Goal: Task Accomplishment & Management: Use online tool/utility

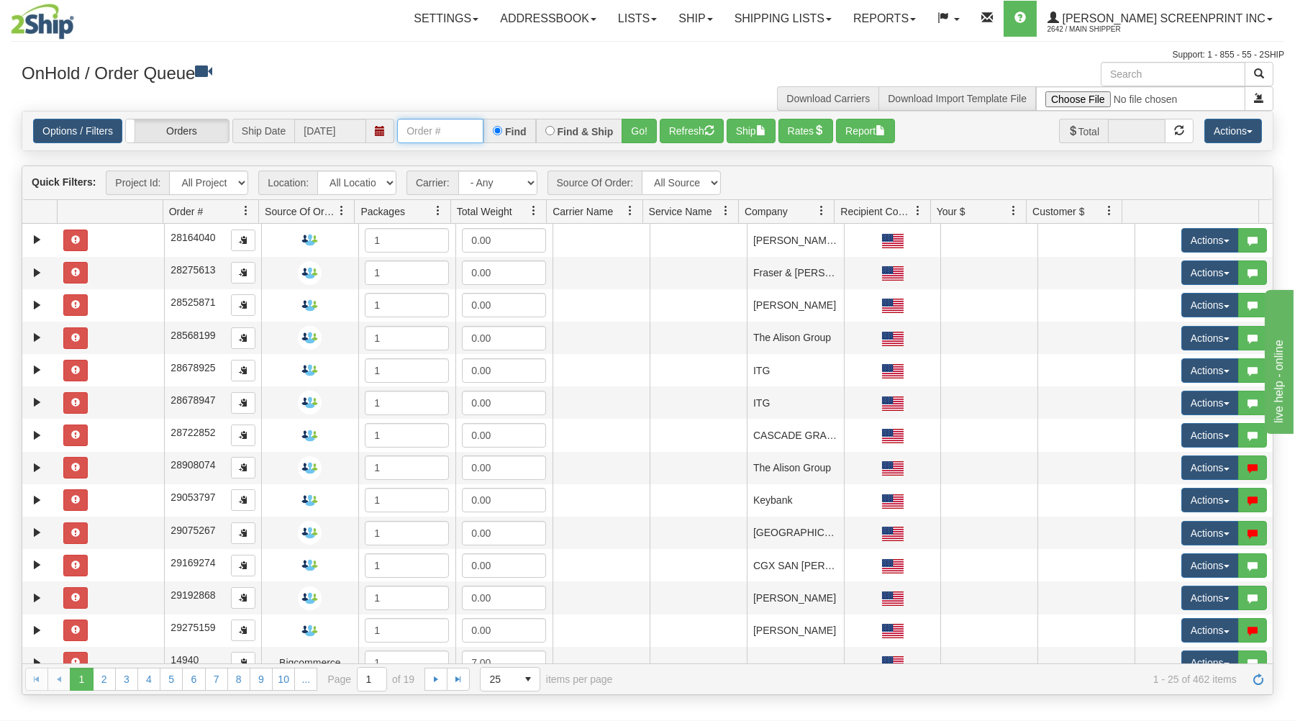
click at [475, 129] on input "text" at bounding box center [440, 131] width 86 height 24
type input "16924"
click at [649, 124] on button "Go!" at bounding box center [638, 131] width 35 height 24
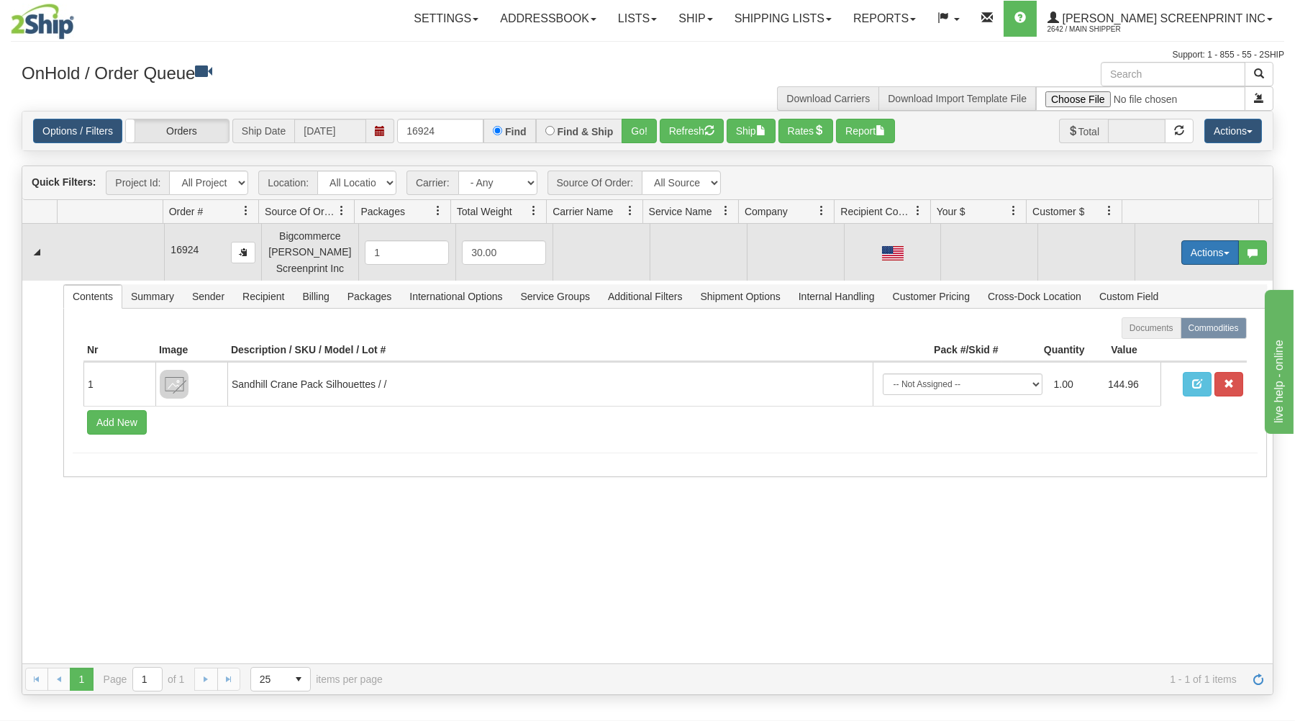
click at [1186, 250] on button "Actions" at bounding box center [1210, 252] width 58 height 24
click at [1137, 276] on span at bounding box center [1142, 279] width 10 height 10
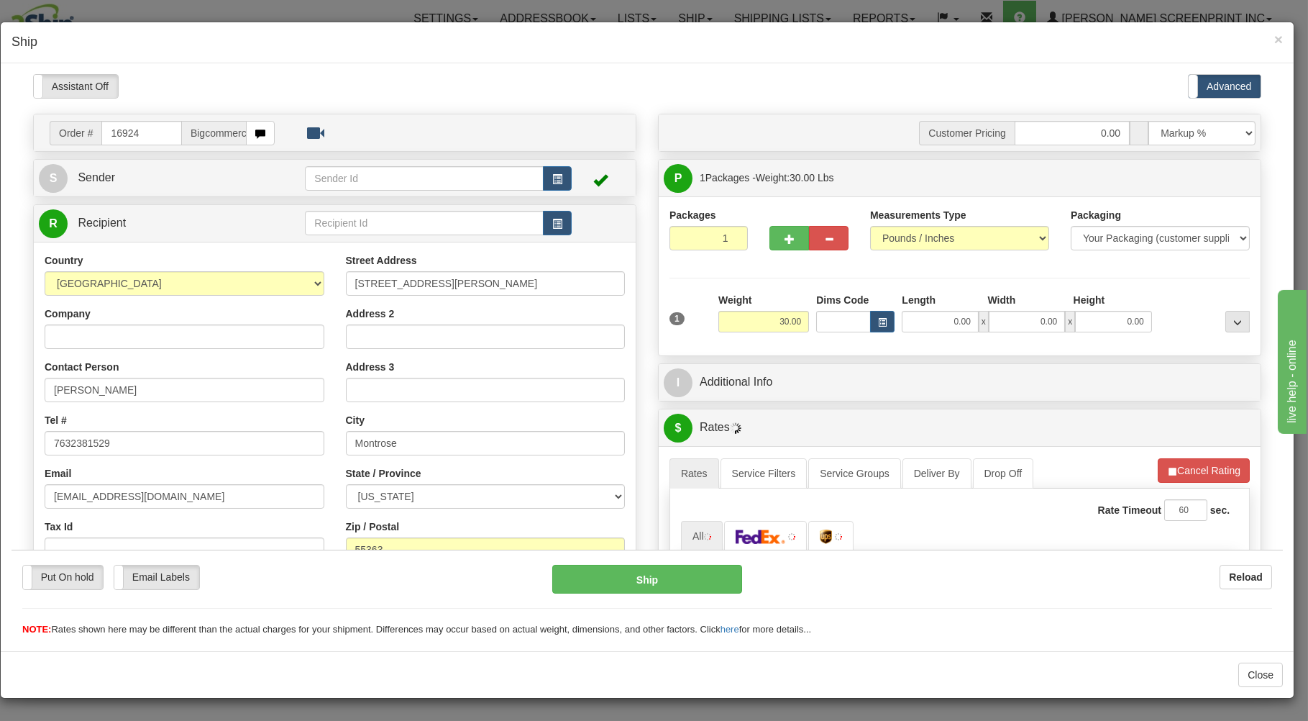
type input "10.25"
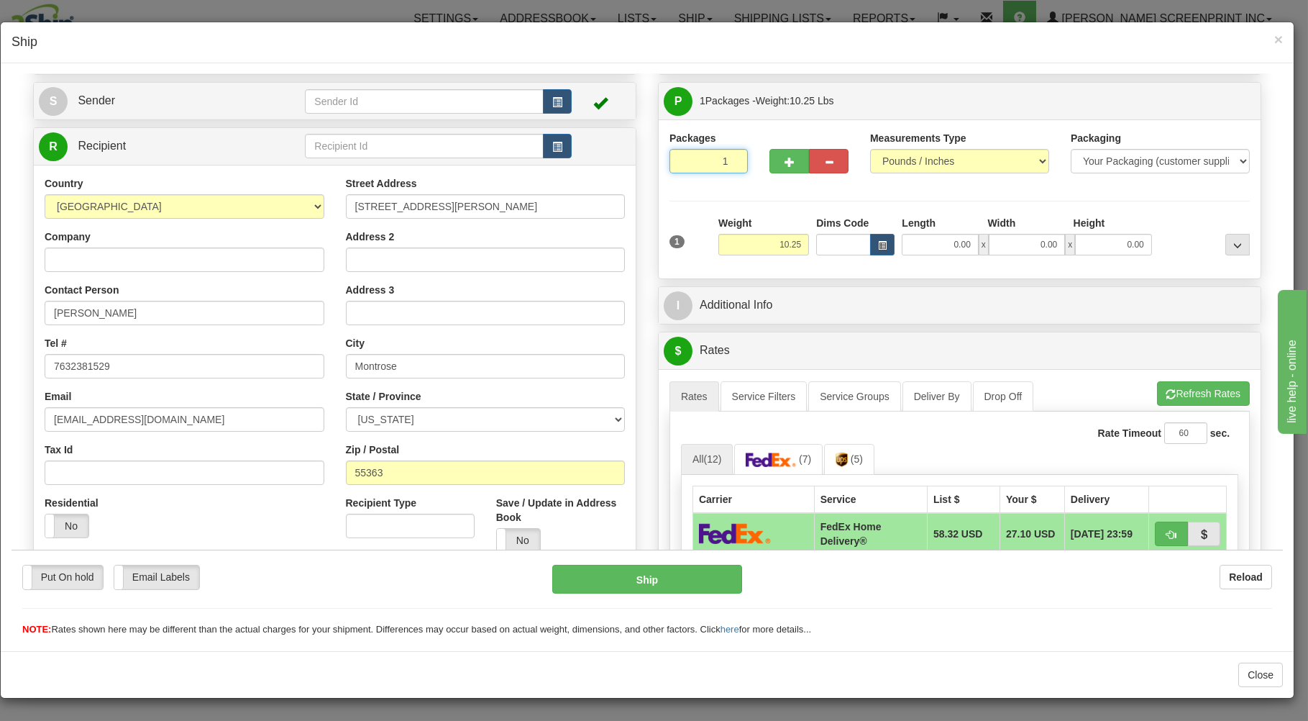
click at [698, 164] on input "1" at bounding box center [709, 160] width 78 height 24
drag, startPoint x: 746, startPoint y: 253, endPoint x: 791, endPoint y: 252, distance: 45.3
click at [760, 252] on input "10.25" at bounding box center [764, 244] width 91 height 22
click at [937, 246] on input "0.00" at bounding box center [940, 244] width 76 height 22
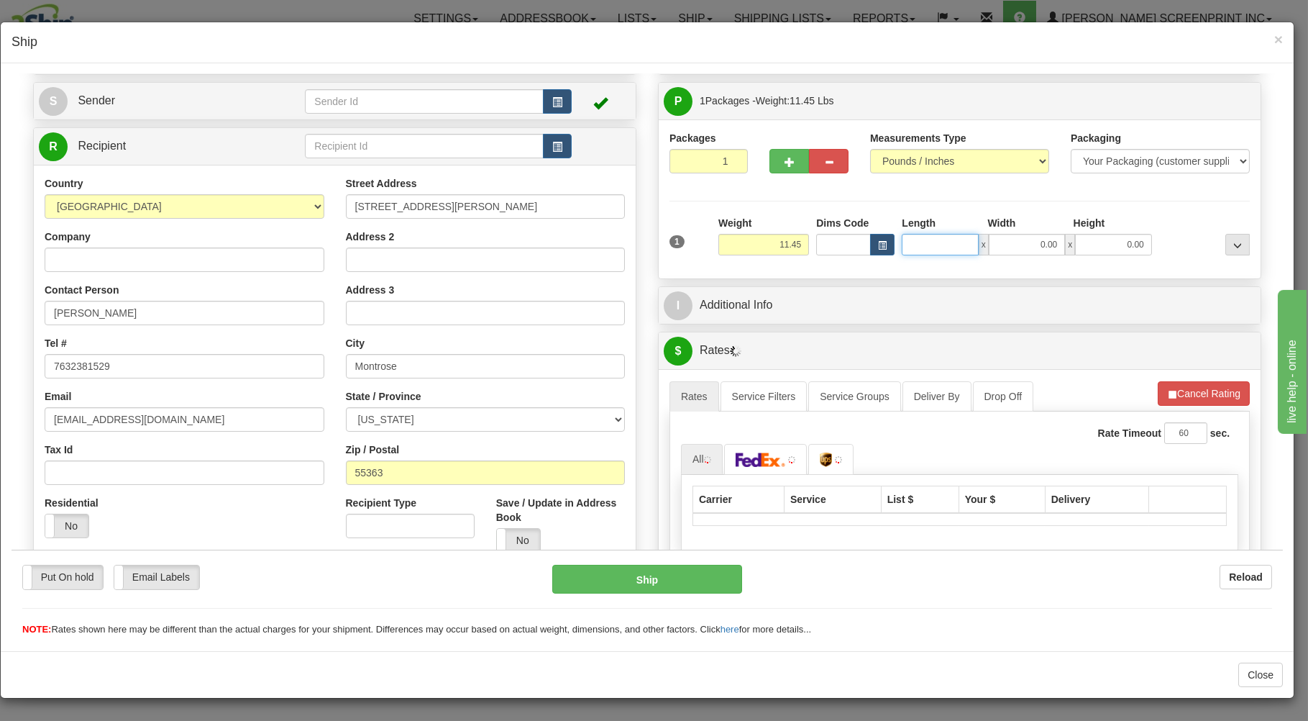
type input "11.40"
type input "37"
type input "10.25"
type input "37.00"
click at [1029, 242] on input "0.00" at bounding box center [1027, 244] width 76 height 22
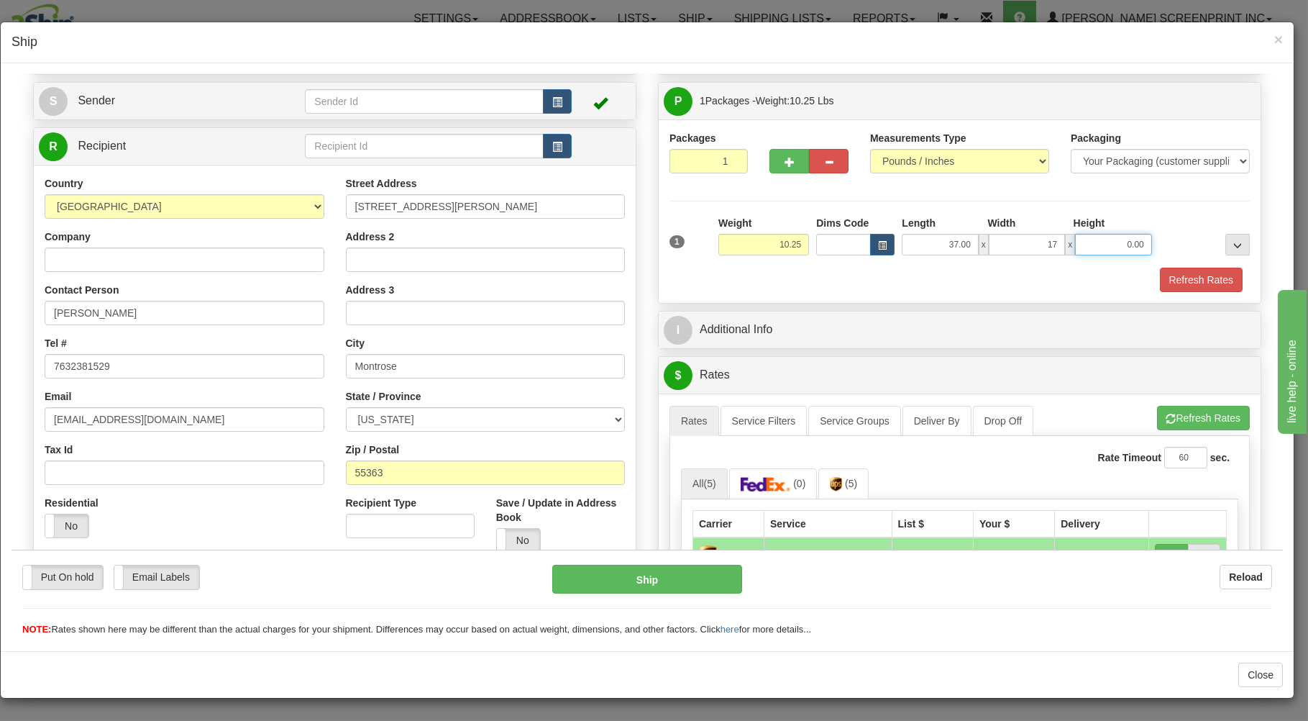
type input "17.00"
click at [1089, 241] on input "0.00" at bounding box center [1113, 244] width 76 height 22
type input "4.00"
click at [1191, 277] on button "Refresh Rates" at bounding box center [1201, 279] width 83 height 24
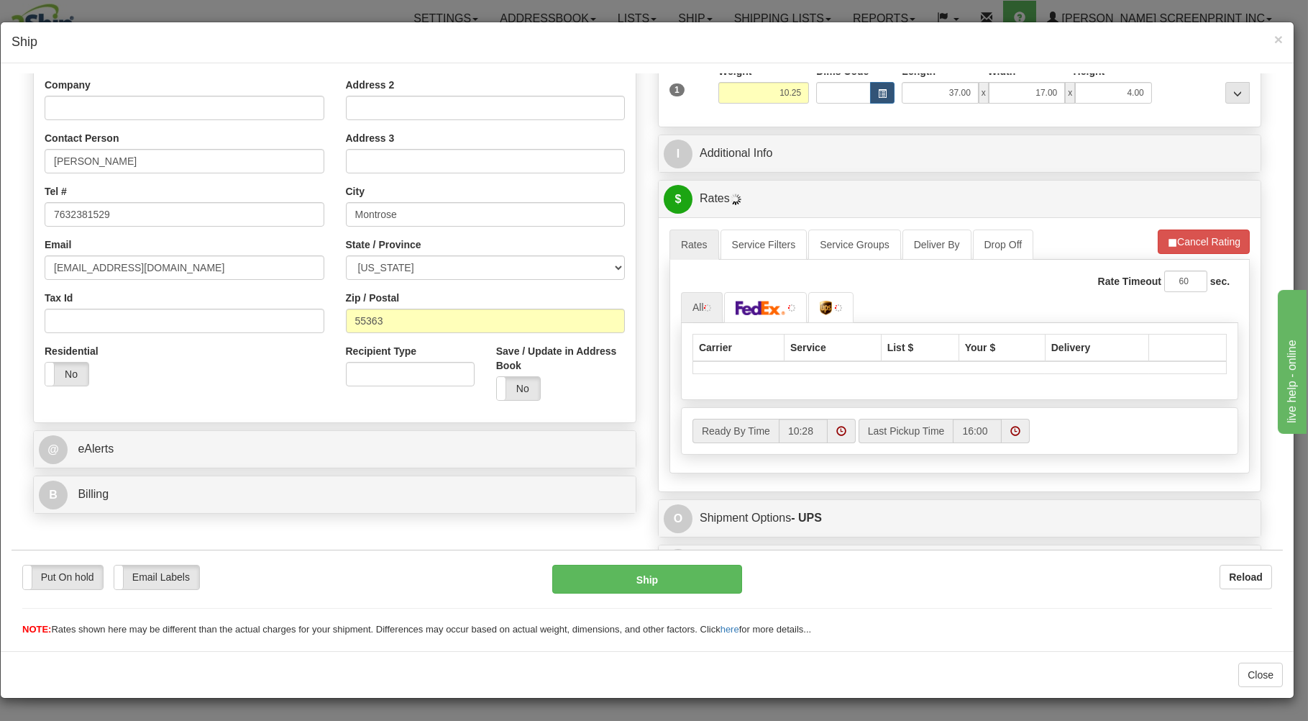
scroll to position [231, 0]
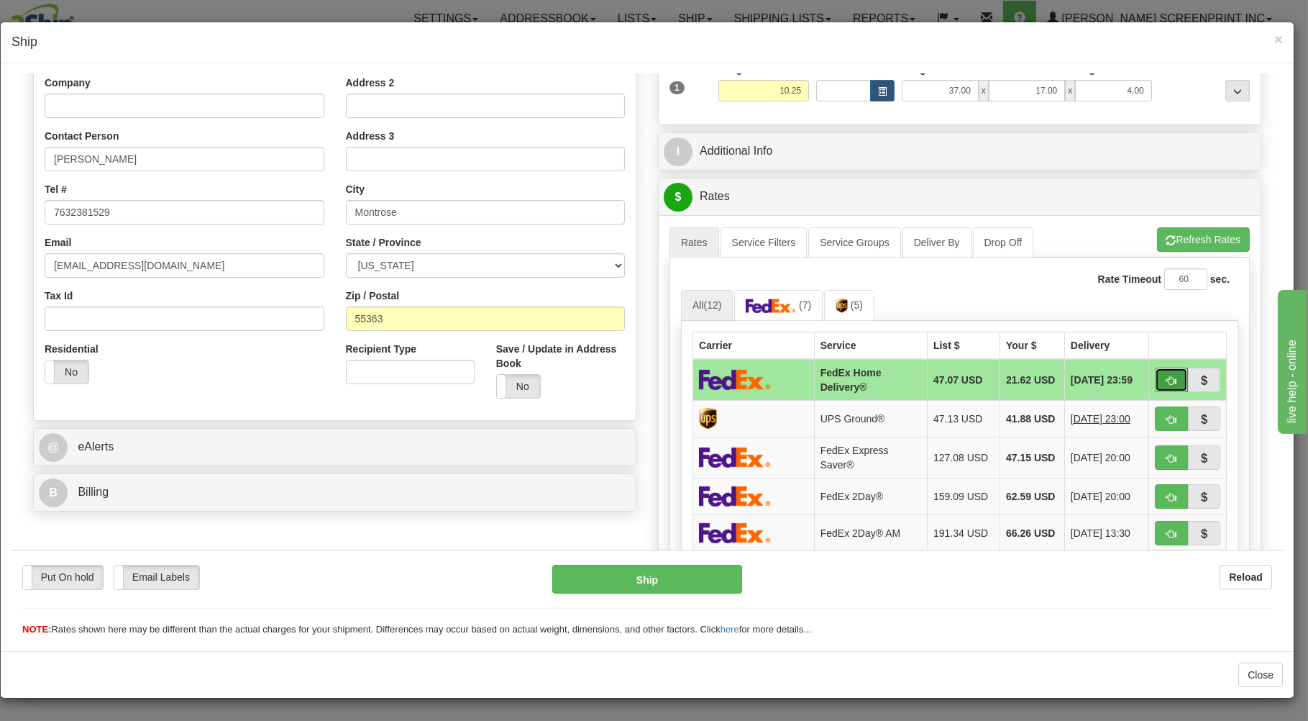
click at [1167, 376] on span "button" at bounding box center [1172, 379] width 10 height 9
type input "90"
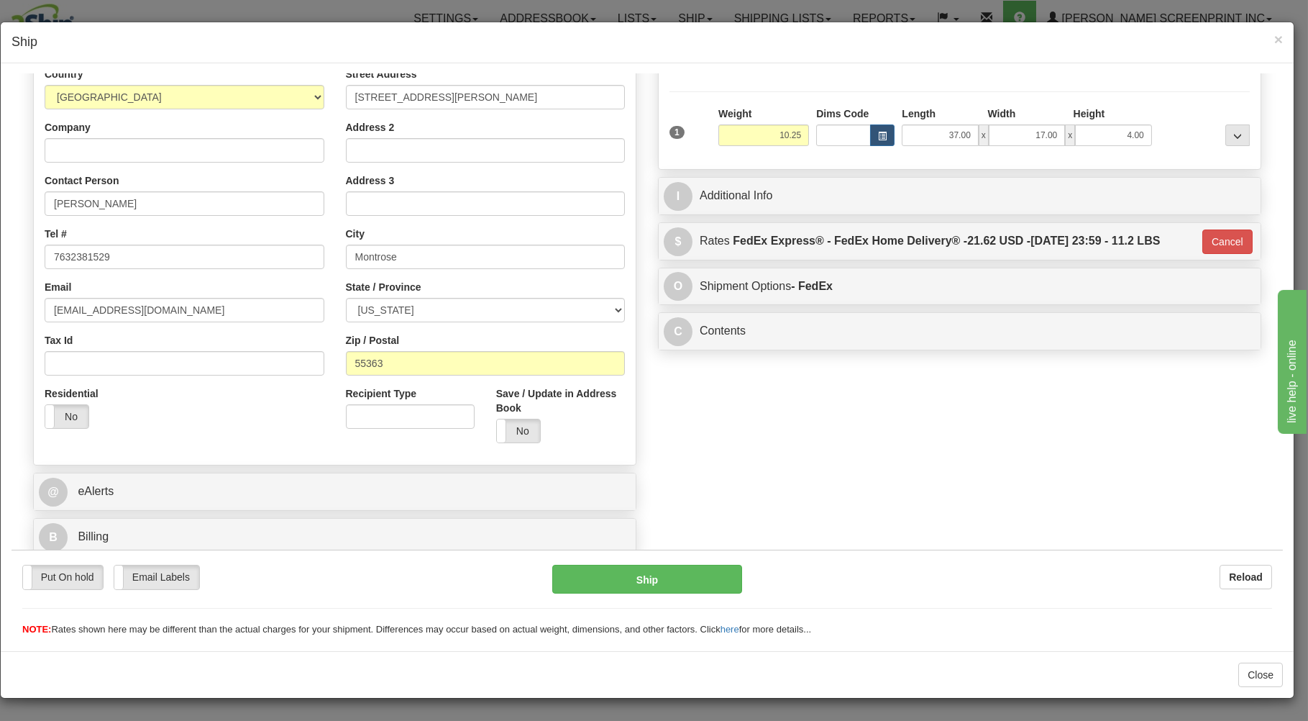
scroll to position [189, 0]
click at [701, 576] on button "Ship" at bounding box center [647, 578] width 191 height 29
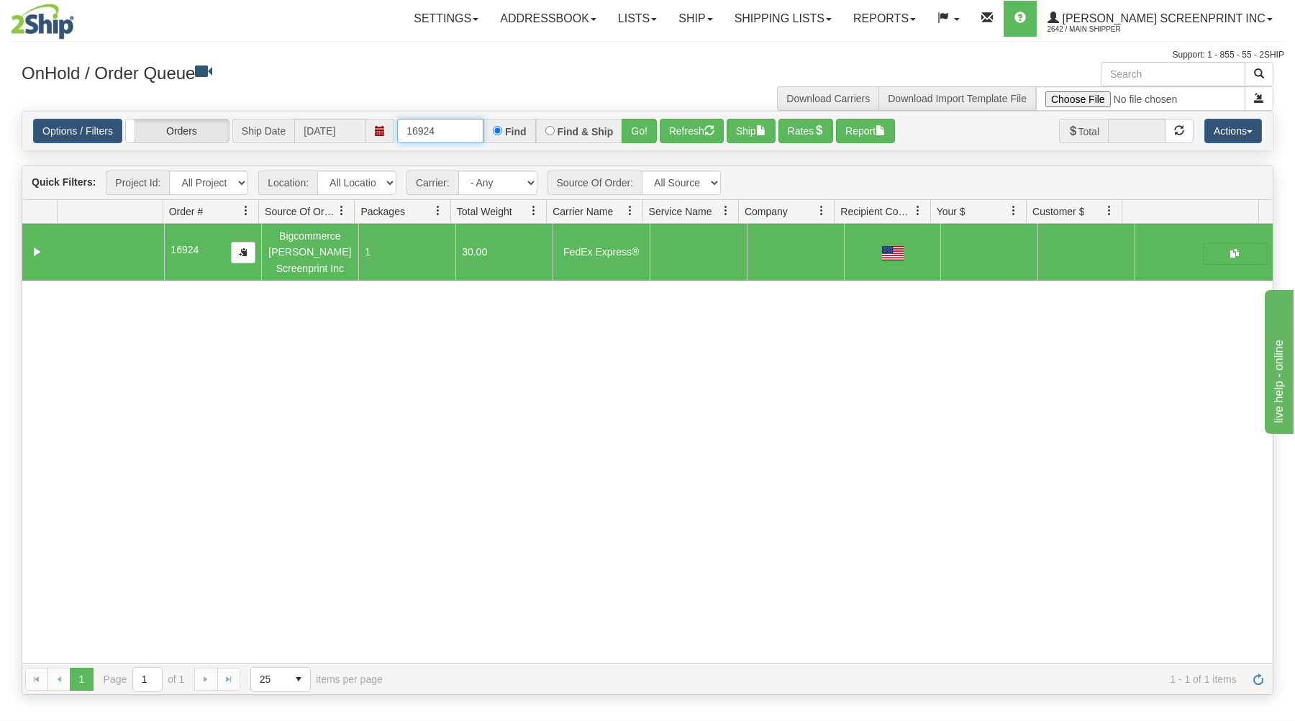
click at [469, 130] on input "16924" at bounding box center [440, 131] width 86 height 24
type input "1"
click at [398, 65] on h3 "OnHold / Order Queue" at bounding box center [329, 72] width 615 height 21
click at [459, 136] on input "text" at bounding box center [440, 131] width 86 height 24
type input "16922"
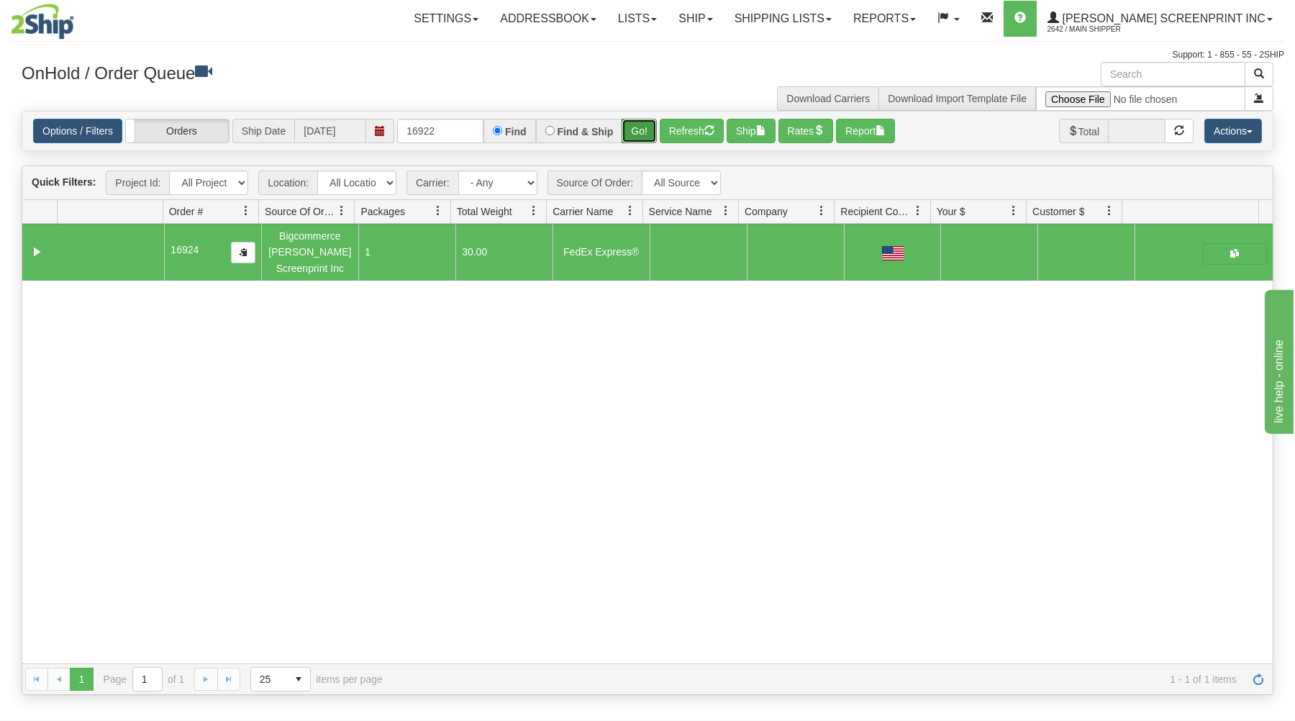
click at [648, 134] on button "Go!" at bounding box center [638, 131] width 35 height 24
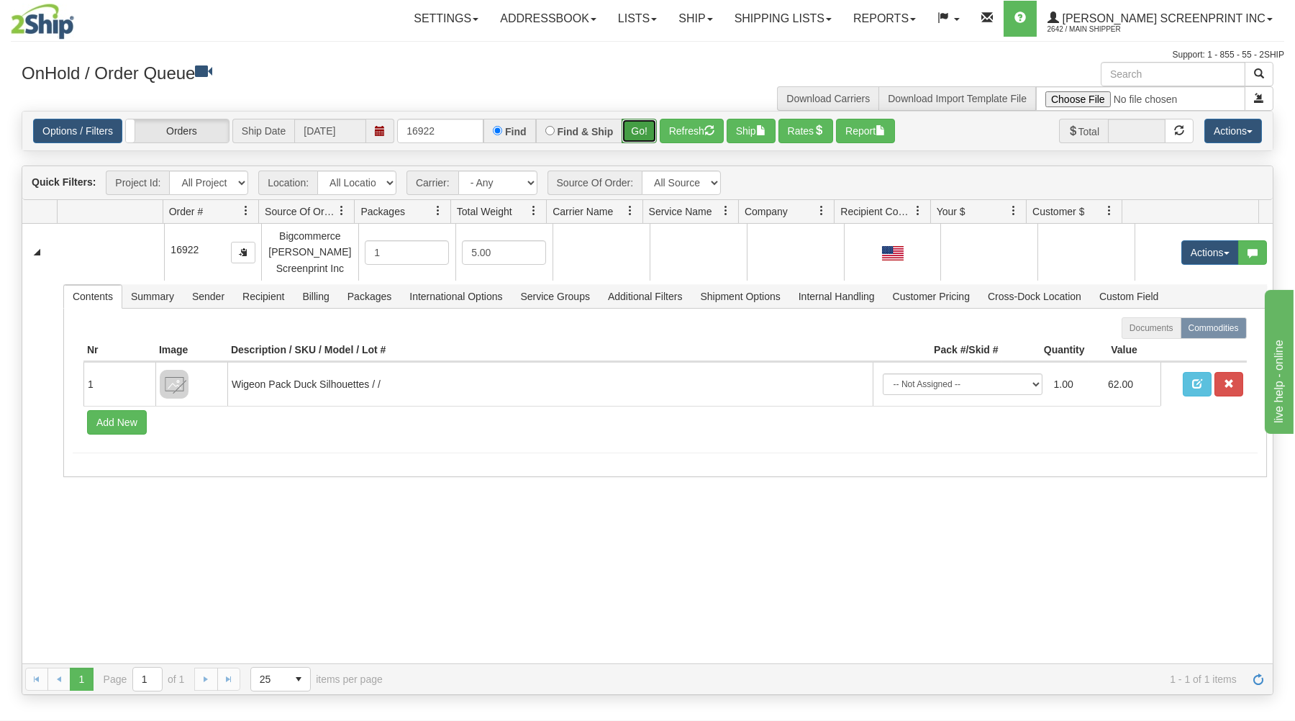
click at [648, 134] on button "Go!" at bounding box center [638, 131] width 35 height 24
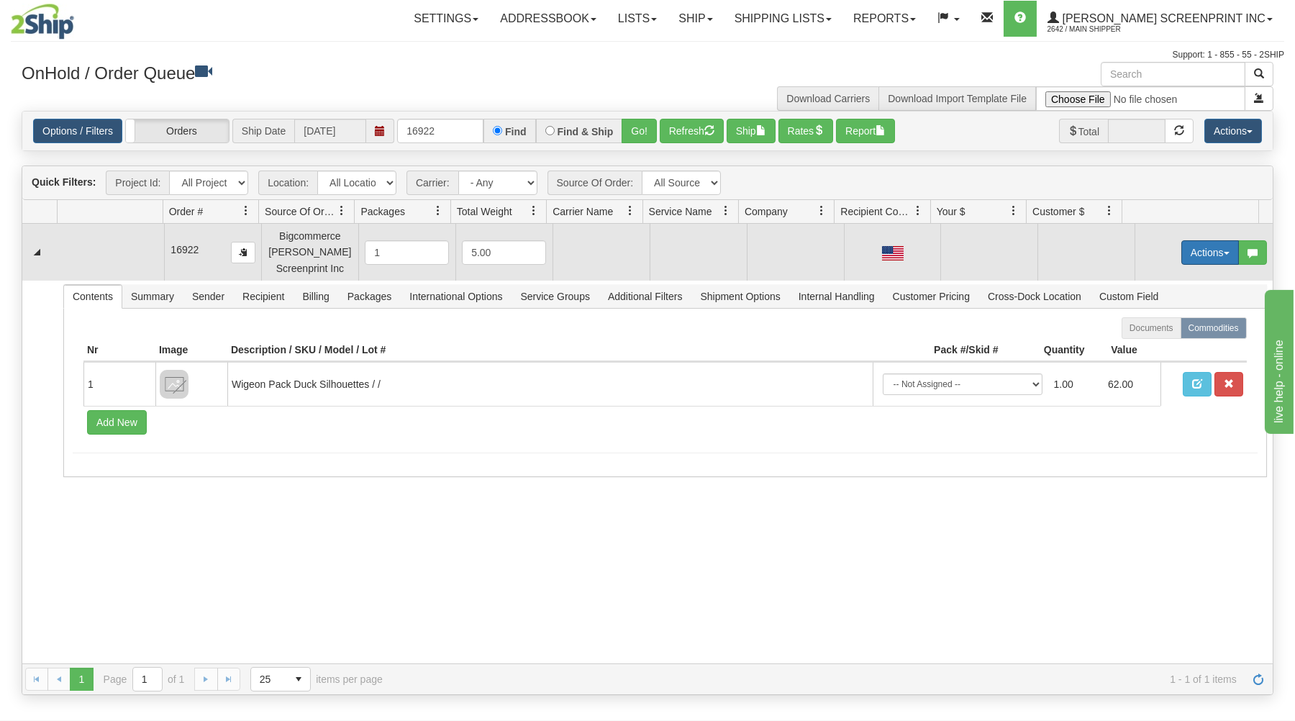
click at [1188, 250] on button "Actions" at bounding box center [1210, 252] width 58 height 24
click at [1137, 278] on span at bounding box center [1142, 279] width 10 height 10
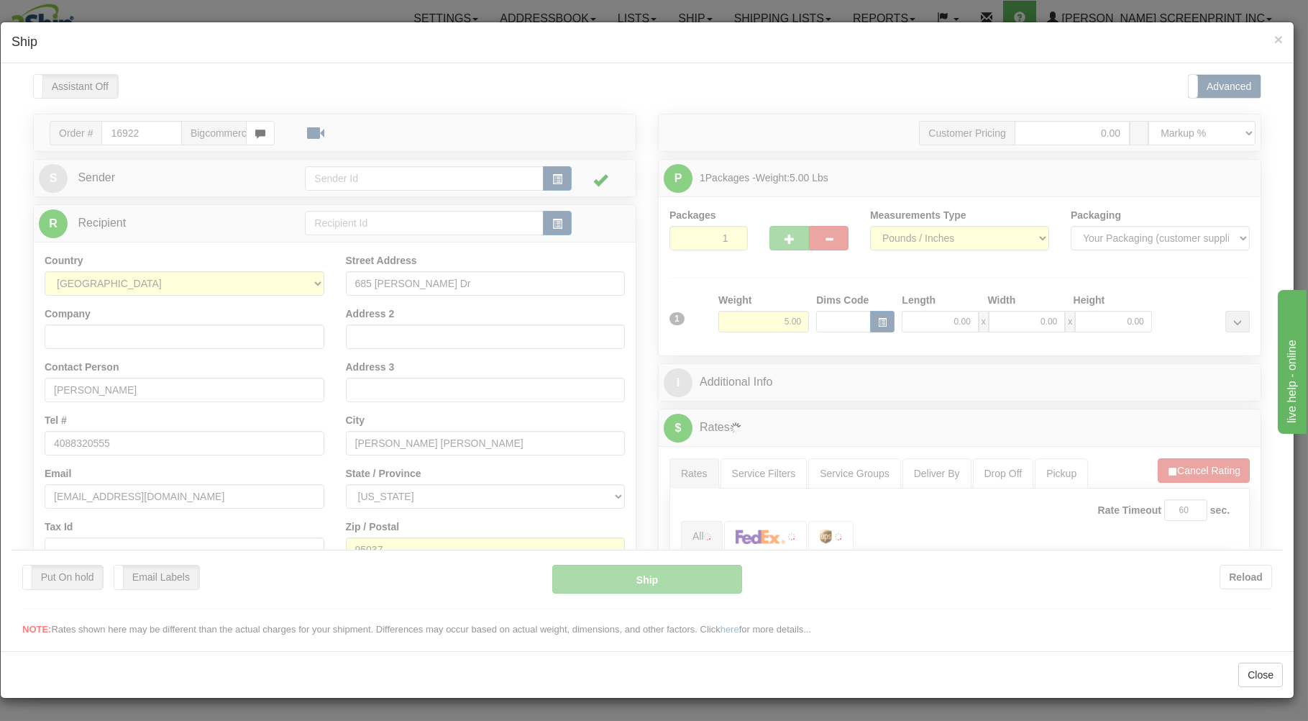
scroll to position [0, 0]
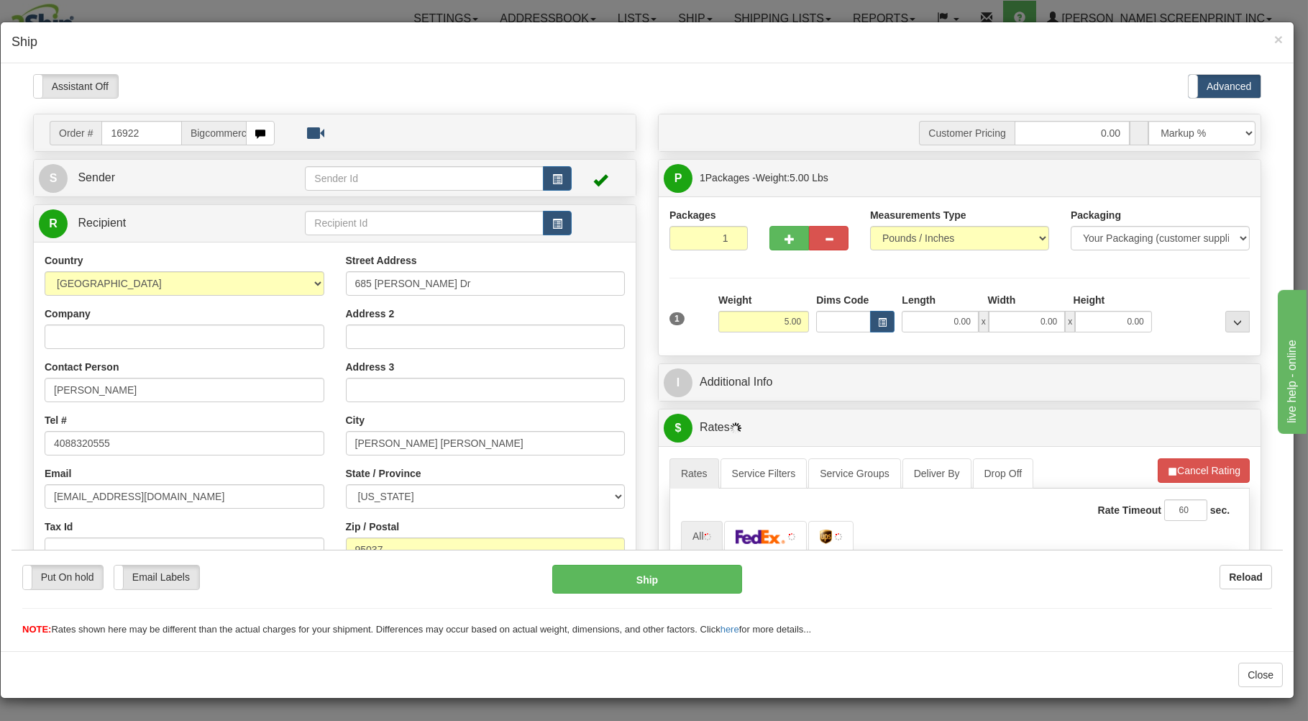
type input "4.20"
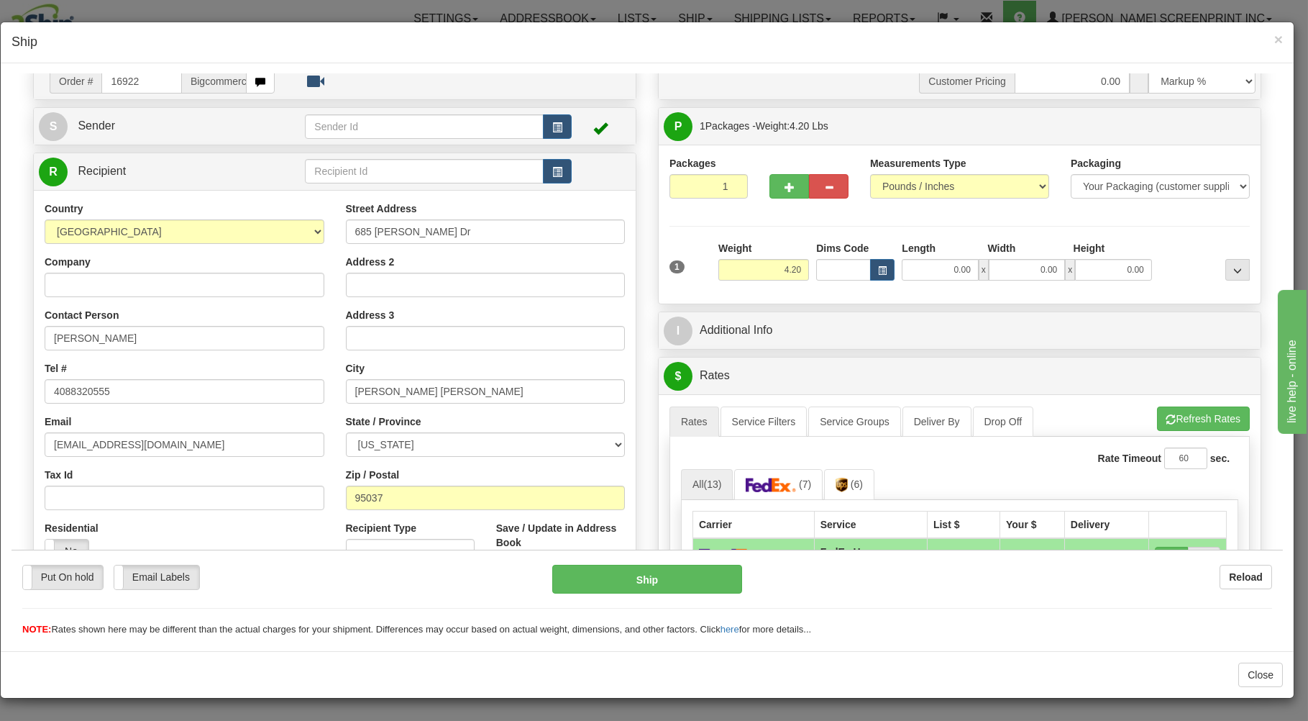
scroll to position [77, 0]
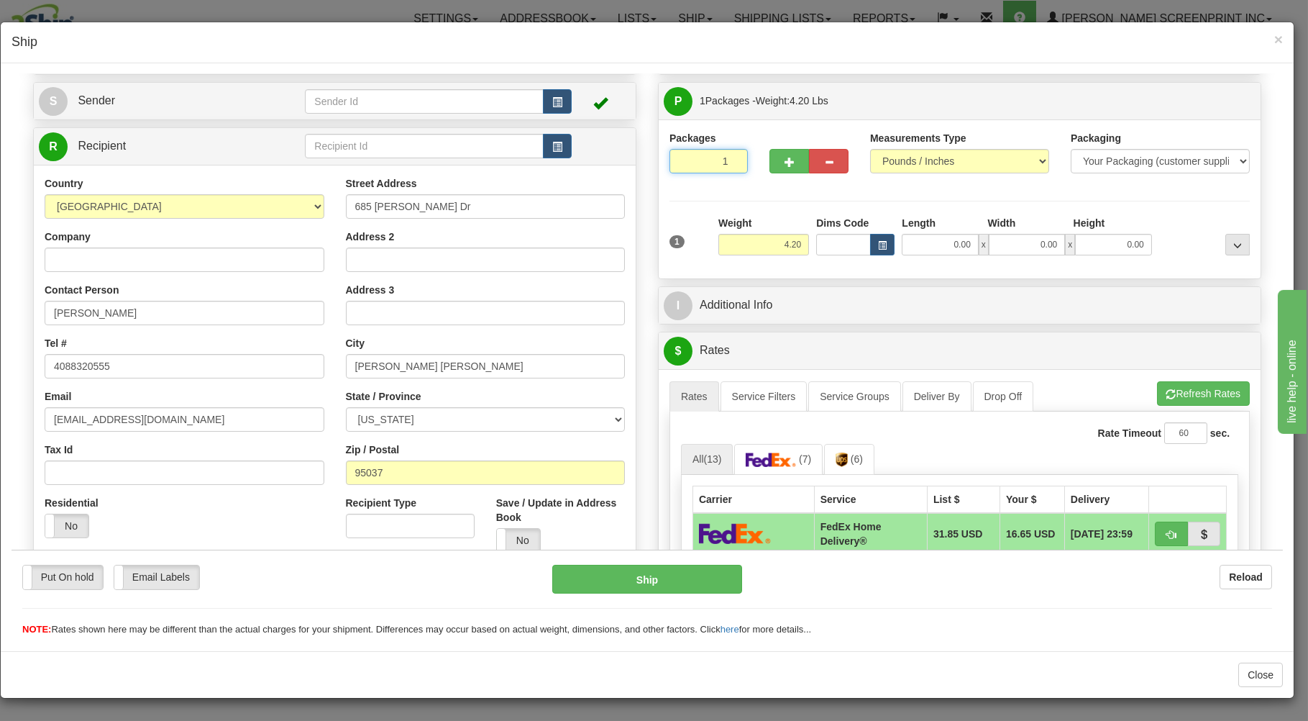
click at [683, 163] on input "1" at bounding box center [709, 160] width 78 height 24
drag, startPoint x: 771, startPoint y: 247, endPoint x: 817, endPoint y: 256, distance: 47.0
click at [788, 252] on input "4.20" at bounding box center [764, 244] width 91 height 22
click at [924, 245] on input "0.00" at bounding box center [940, 244] width 76 height 22
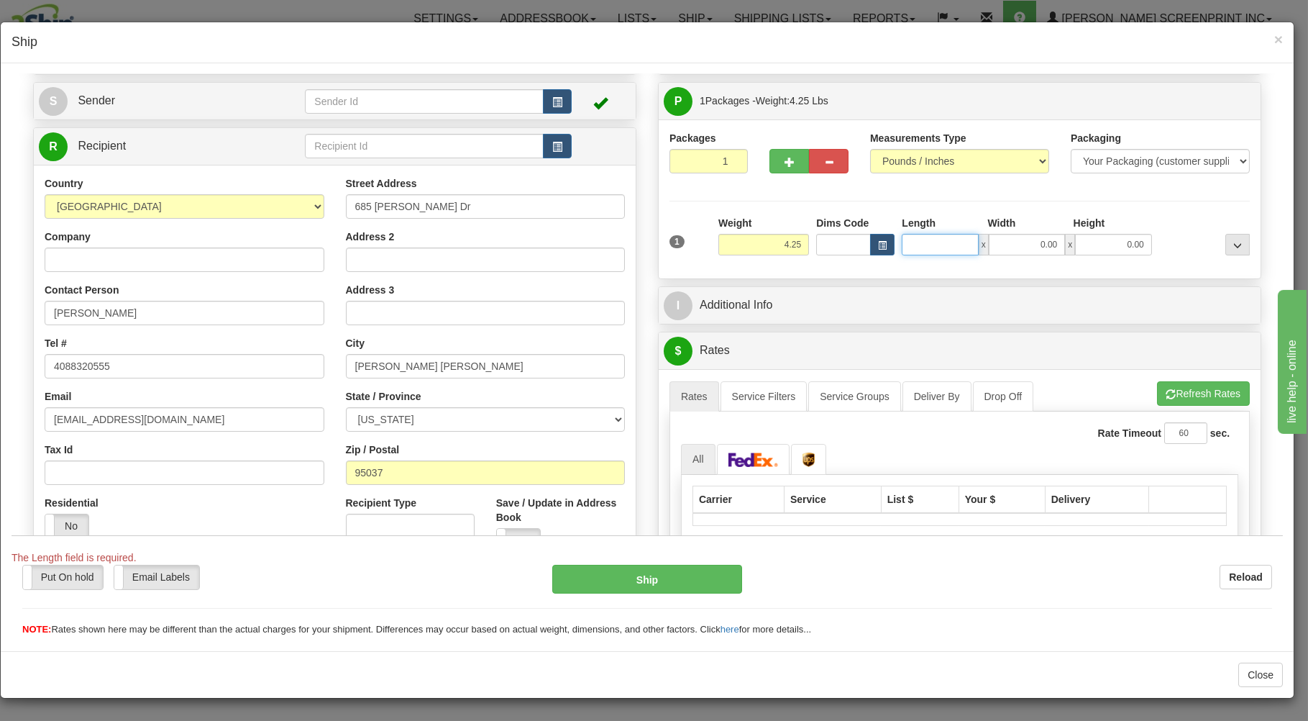
type input "4.35"
type input "0.0026"
type input "4.20"
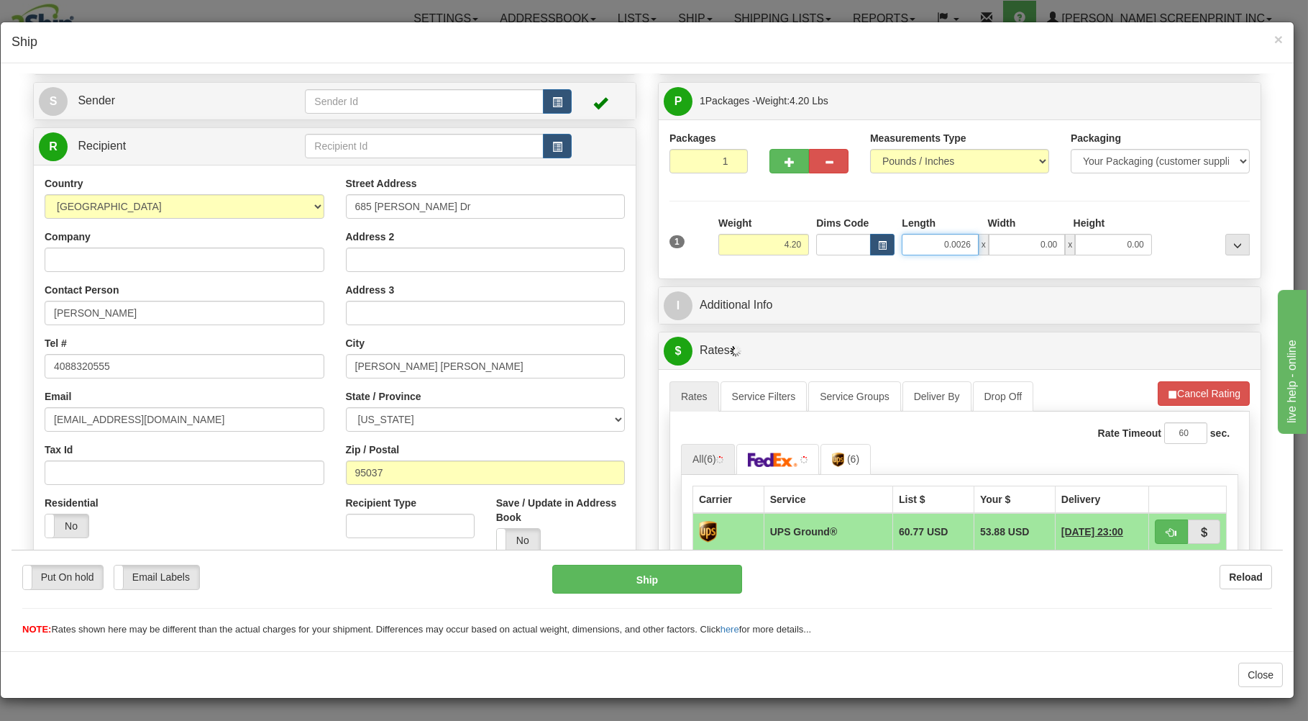
click at [958, 253] on input "0.0026" at bounding box center [940, 244] width 76 height 22
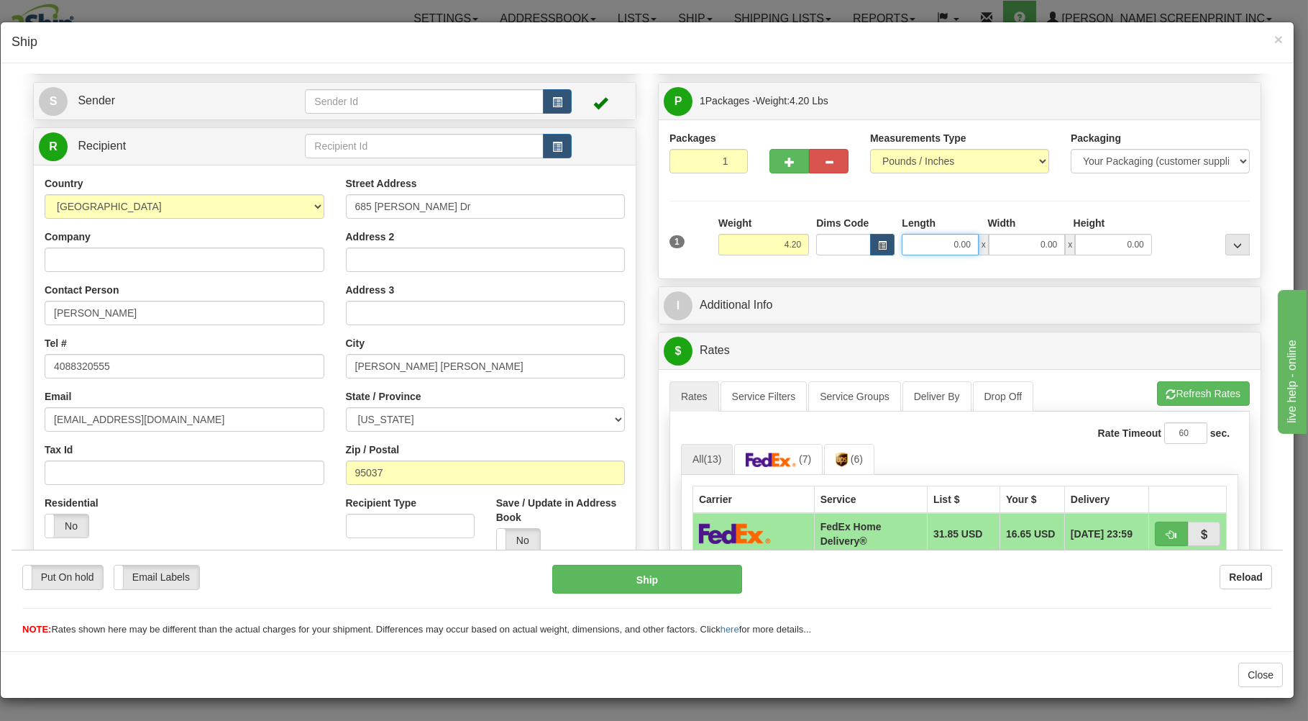
type input "0.0"
type input "4.25"
type input "0."
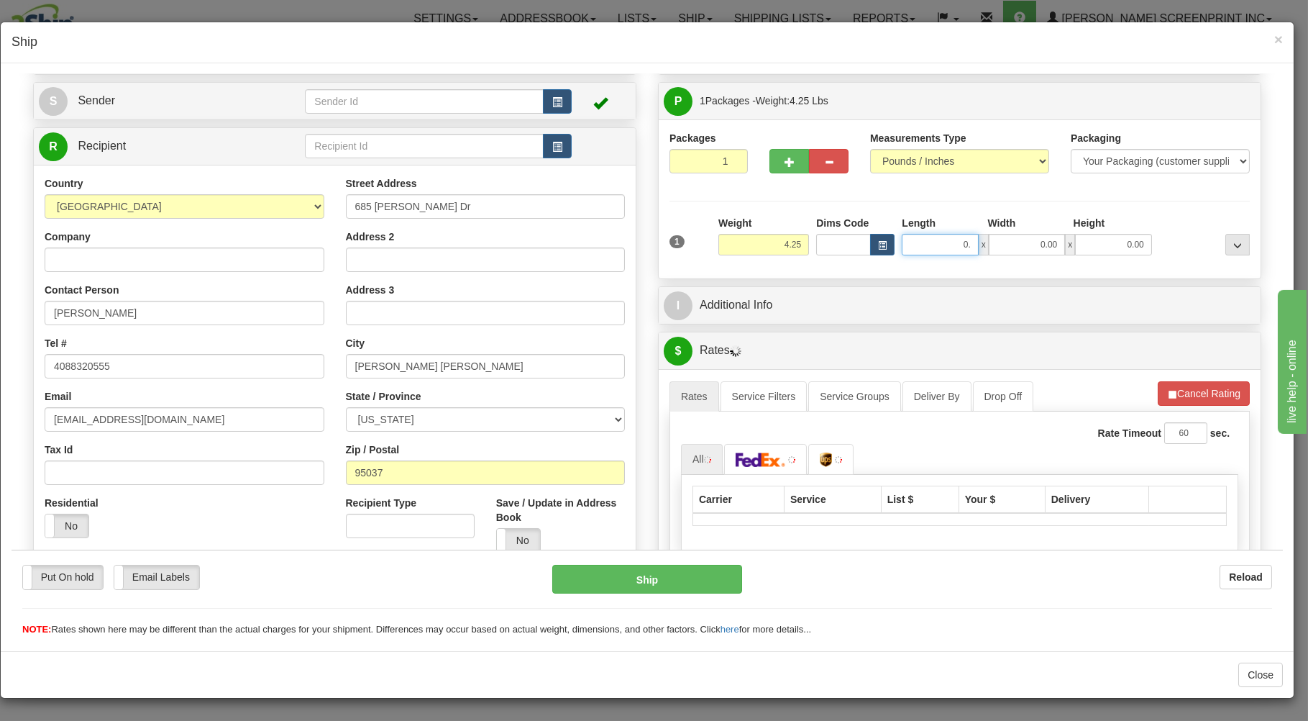
type input "4.20"
type input "0"
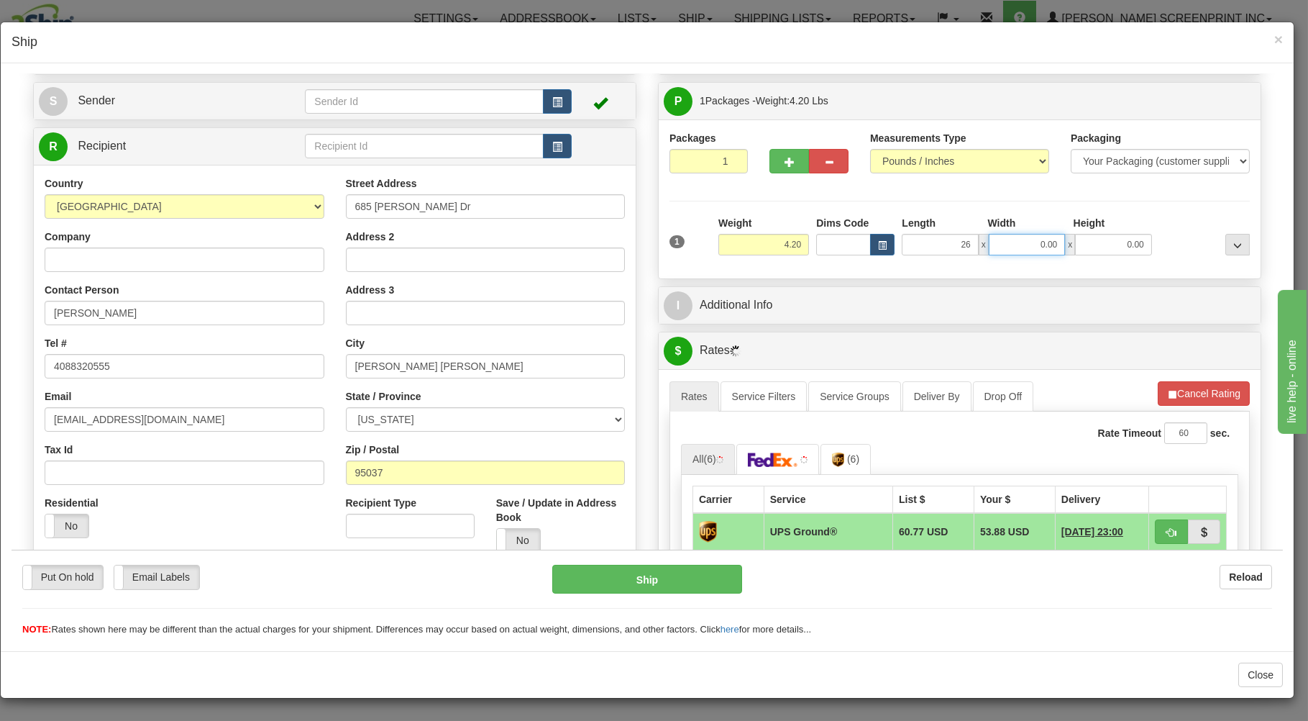
type input "26.00"
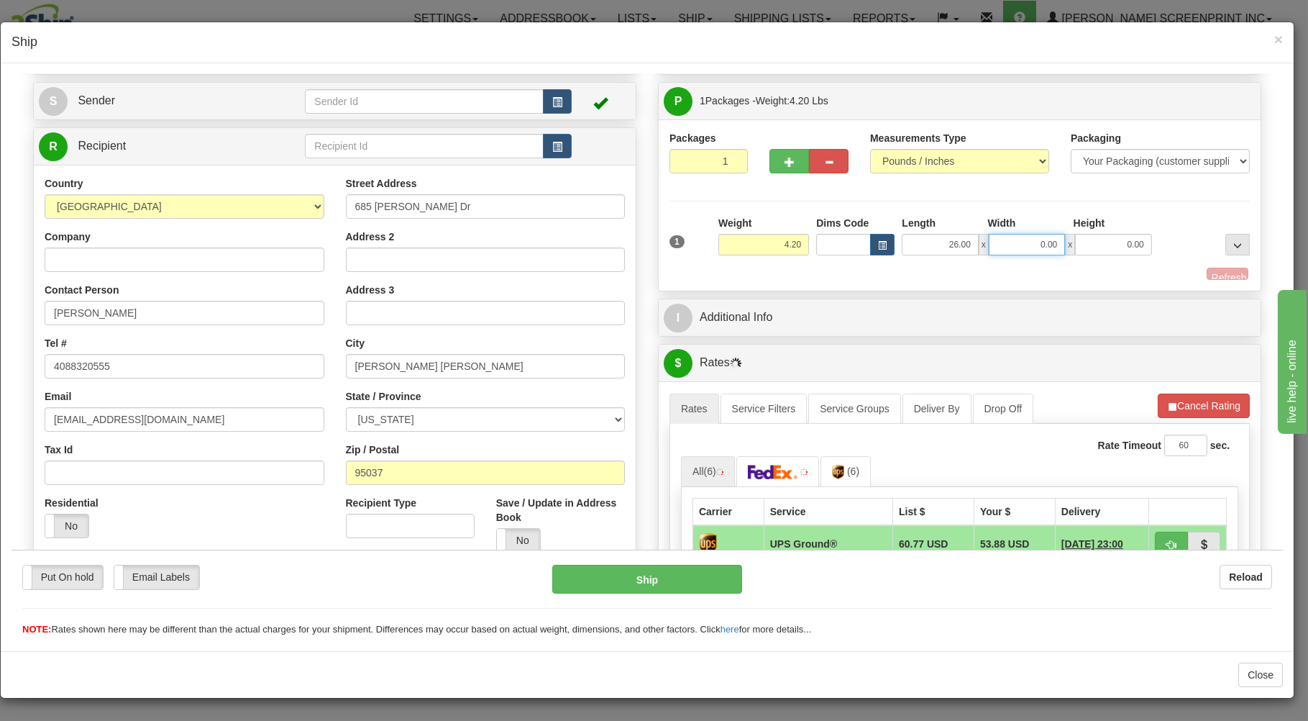
click at [1035, 242] on input "0.00" at bounding box center [1027, 244] width 76 height 22
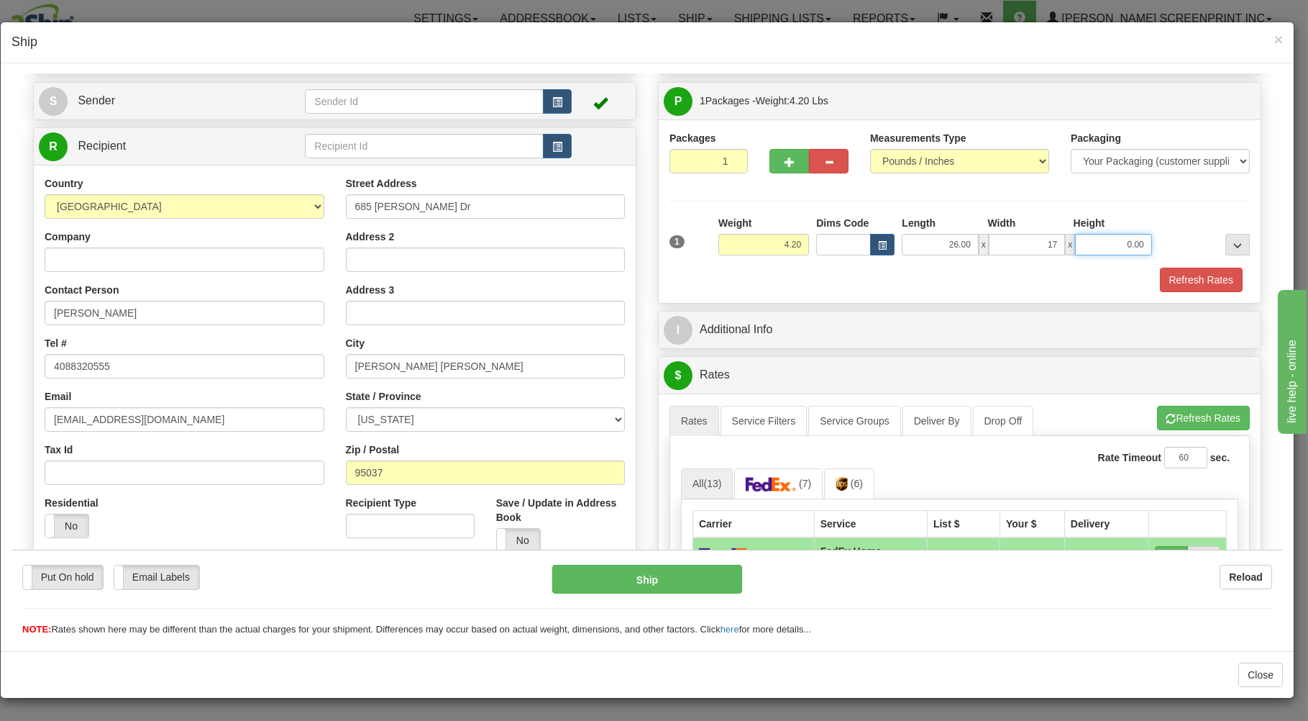
type input "17.00"
click at [1117, 247] on input "0.00" at bounding box center [1113, 244] width 76 height 22
type input "4"
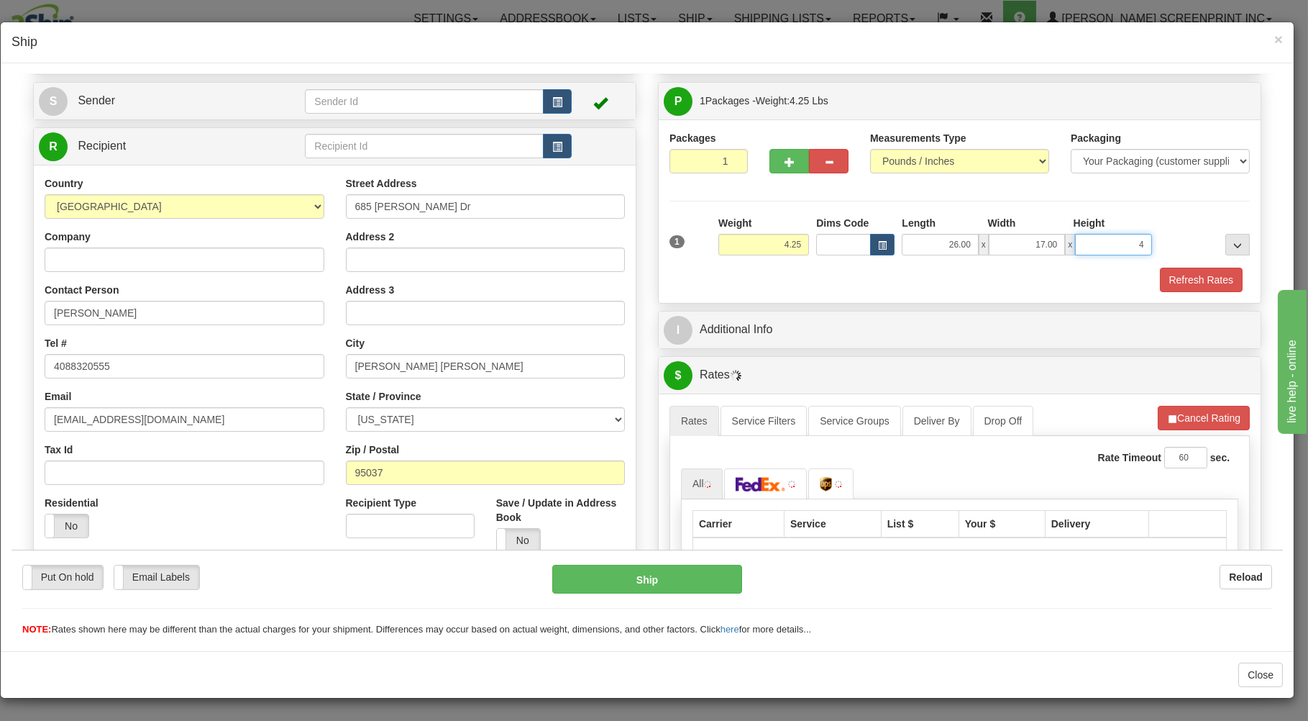
type input "4.20"
type input "4.00"
click at [1208, 279] on button "Refresh Rates" at bounding box center [1201, 279] width 83 height 24
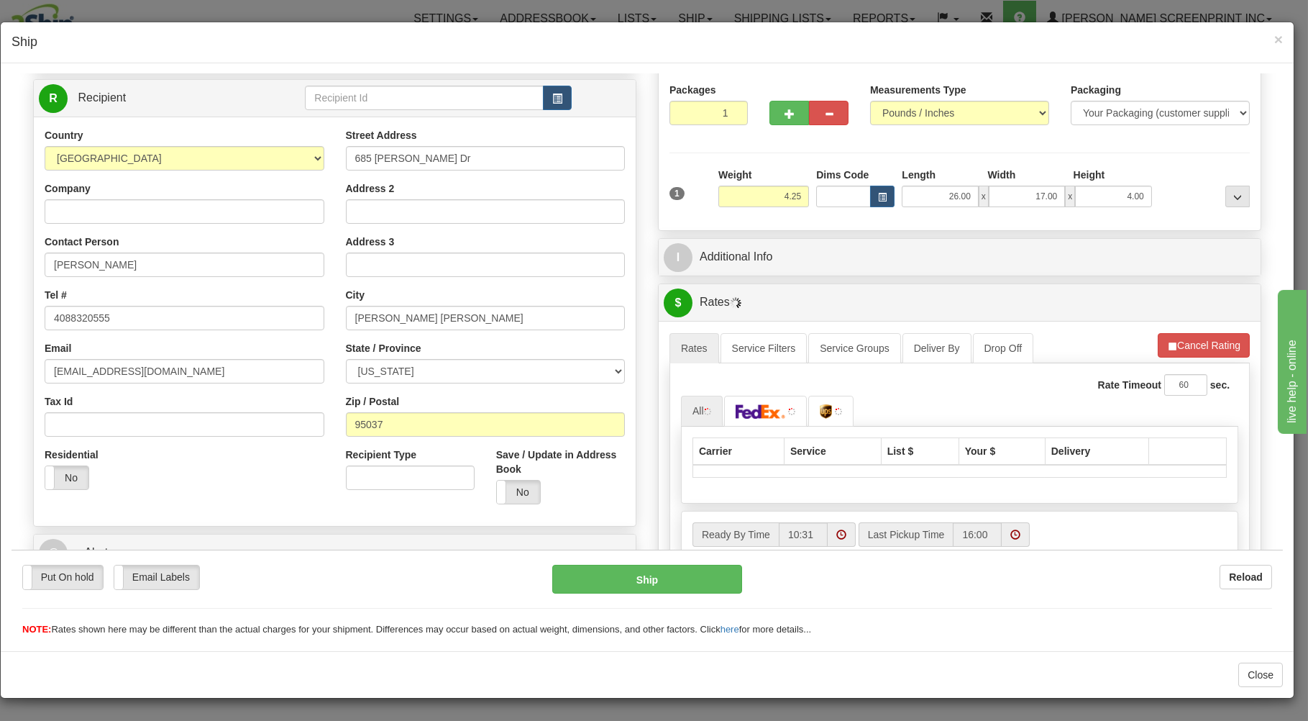
scroll to position [154, 0]
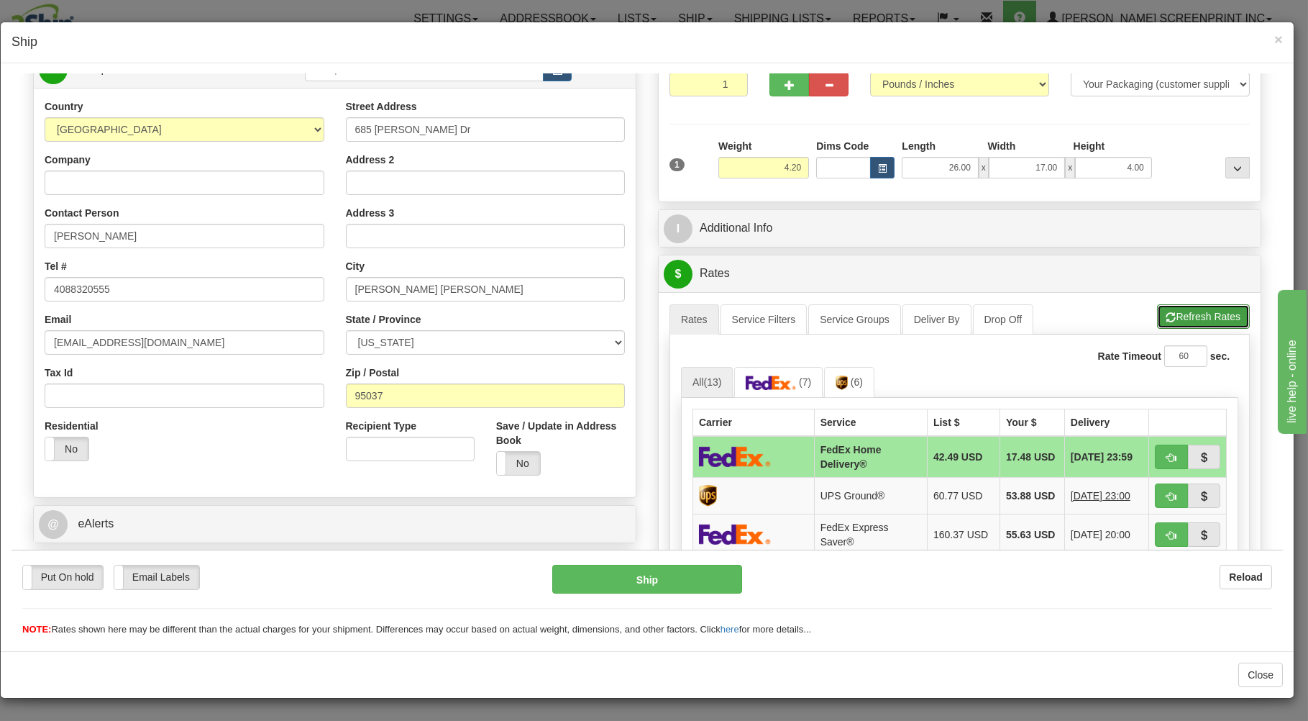
click at [1173, 315] on button "Refresh Rates" at bounding box center [1203, 316] width 93 height 24
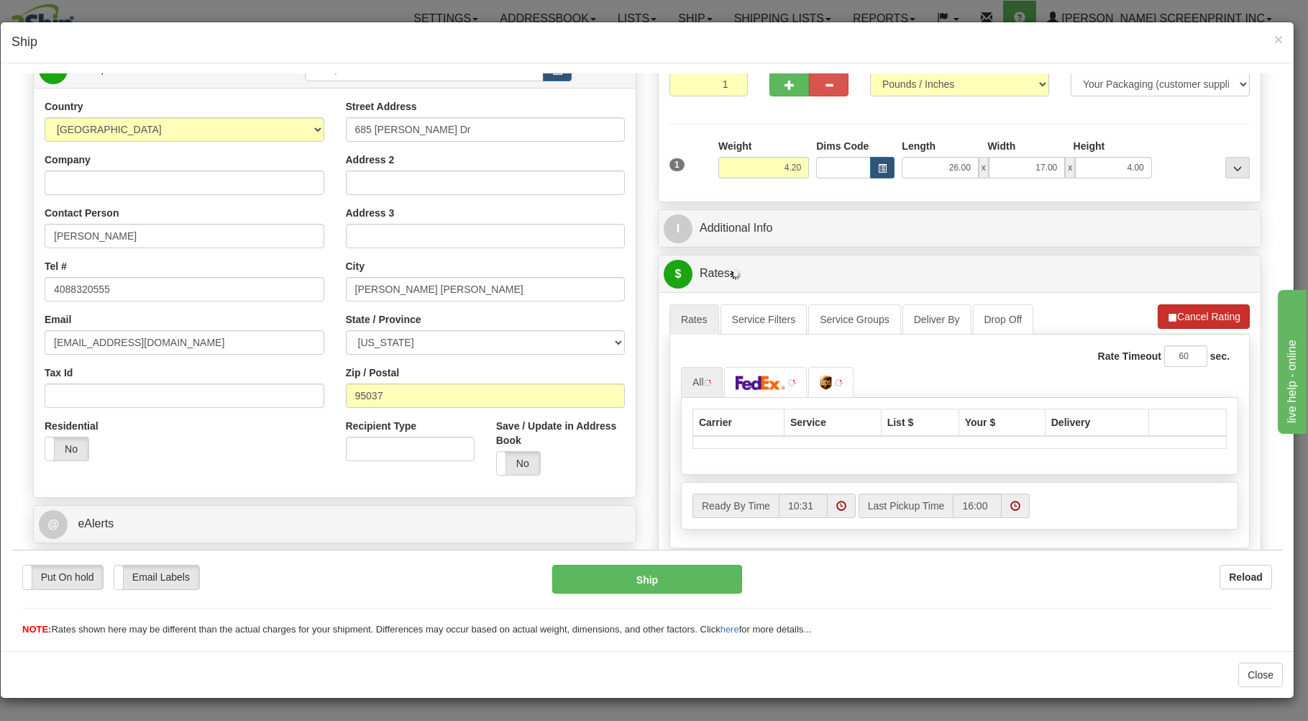
scroll to position [259, 0]
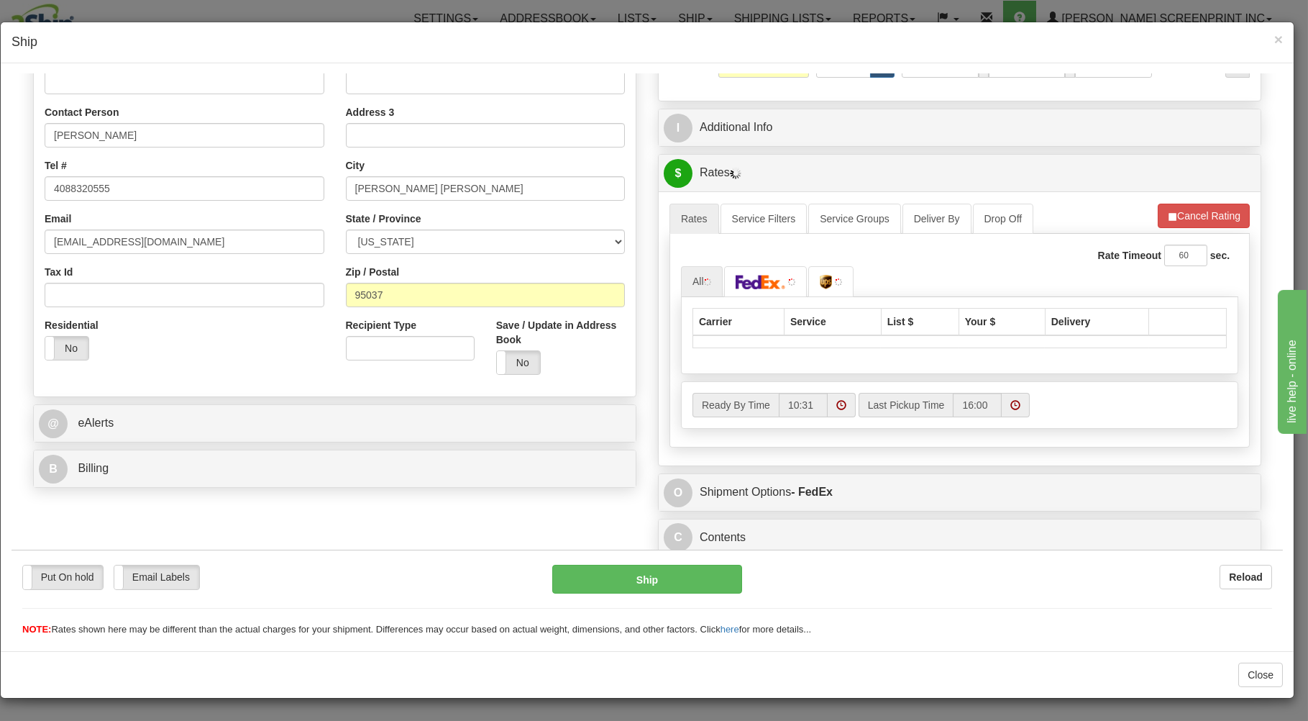
click at [1164, 350] on div "Carrier Service List $ Your $ Delivery" at bounding box center [959, 334] width 557 height 77
click at [1185, 206] on li "Refresh Rates Cancel Rating" at bounding box center [1204, 215] width 92 height 24
type input "4.20"
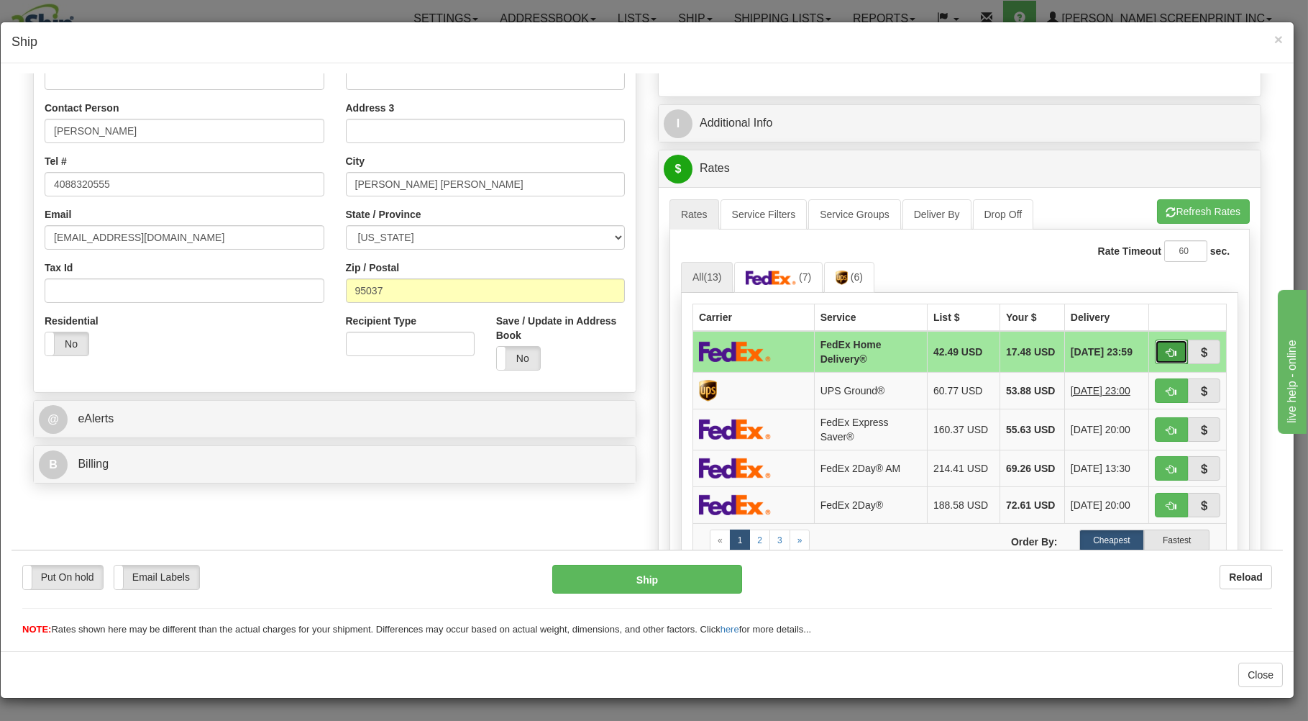
click at [1160, 362] on button "button" at bounding box center [1171, 351] width 33 height 24
type input "90"
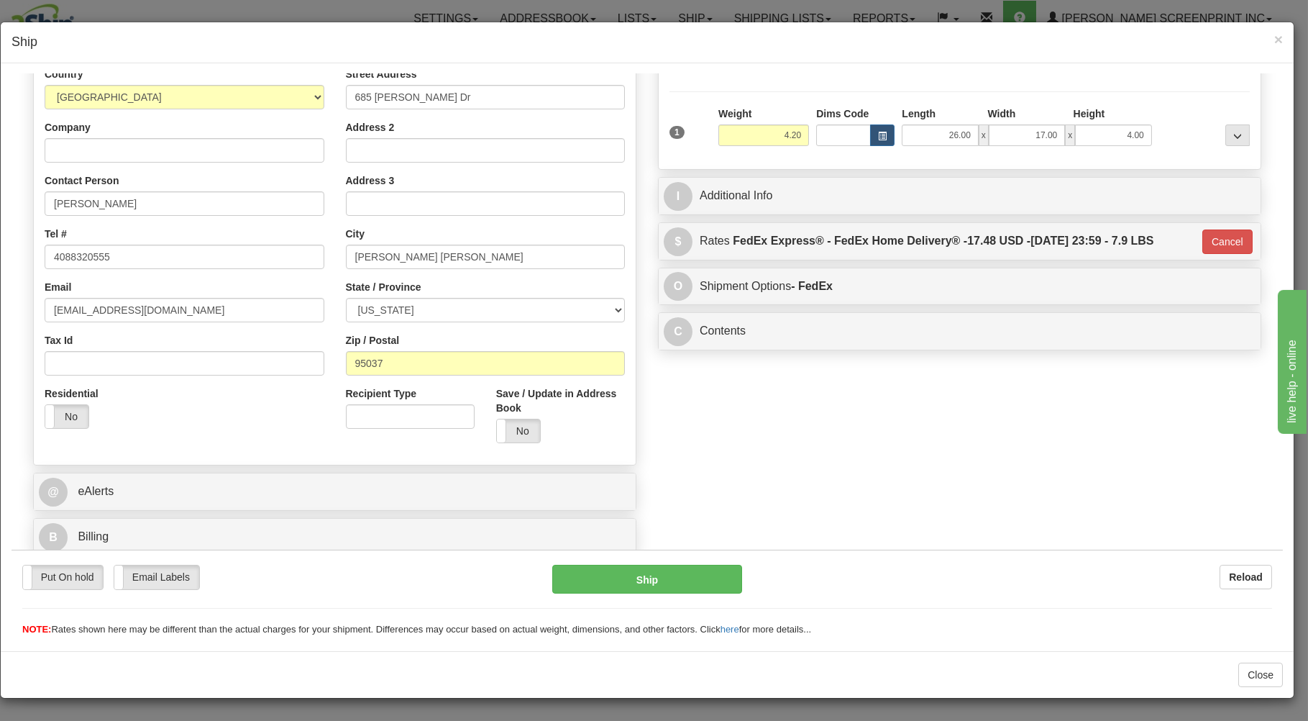
scroll to position [189, 0]
click at [1218, 242] on button "Cancel" at bounding box center [1228, 241] width 50 height 24
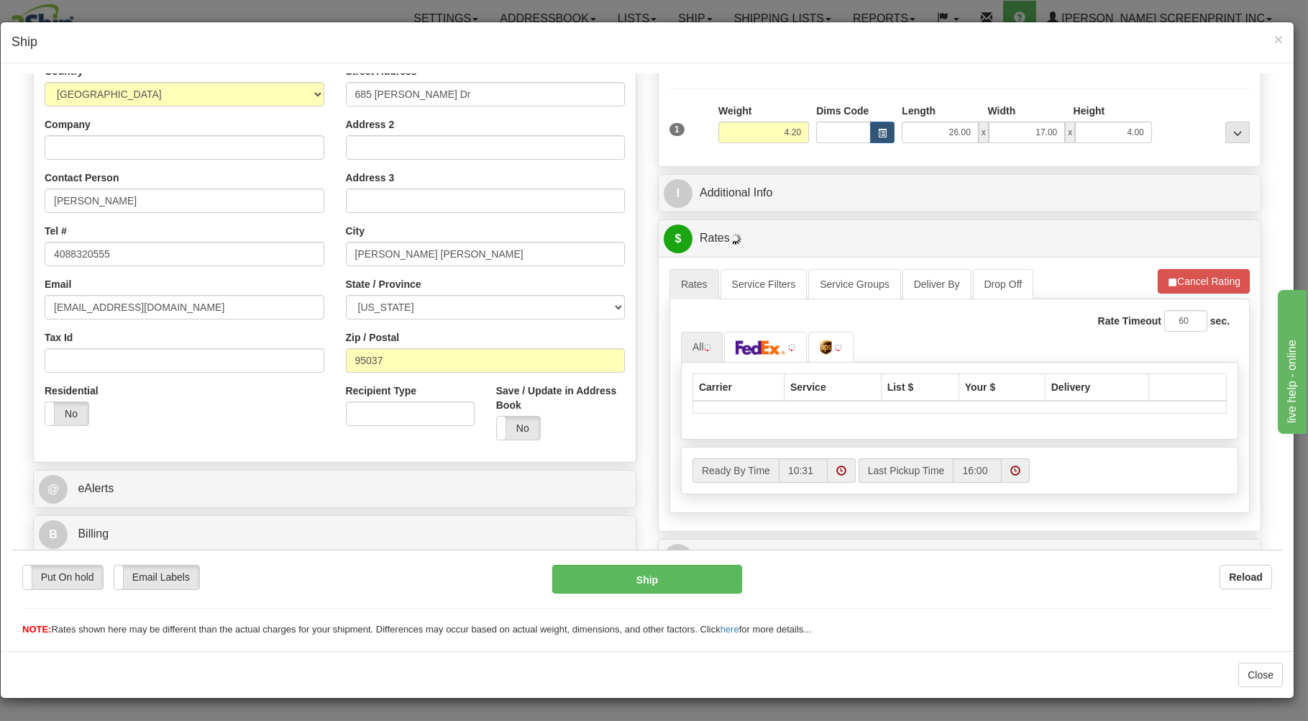
scroll to position [259, 0]
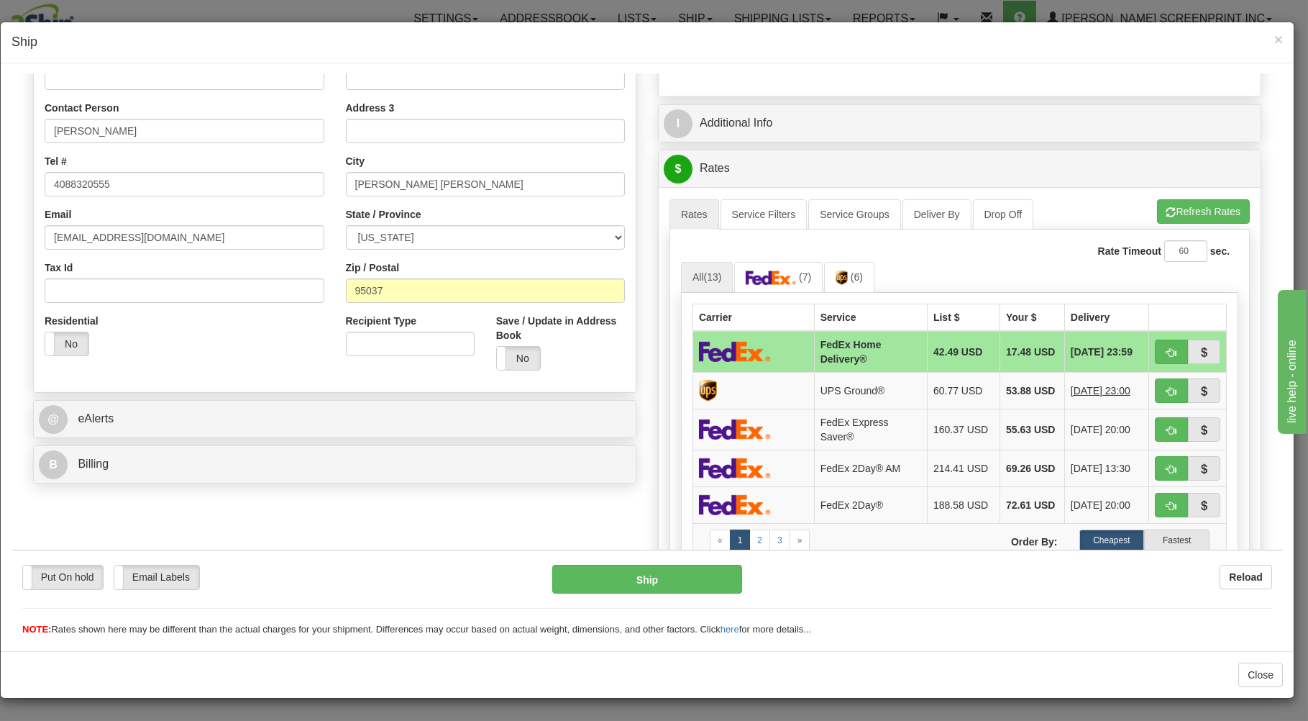
type input "4.20"
click at [1163, 357] on button "button" at bounding box center [1171, 351] width 33 height 24
type input "90"
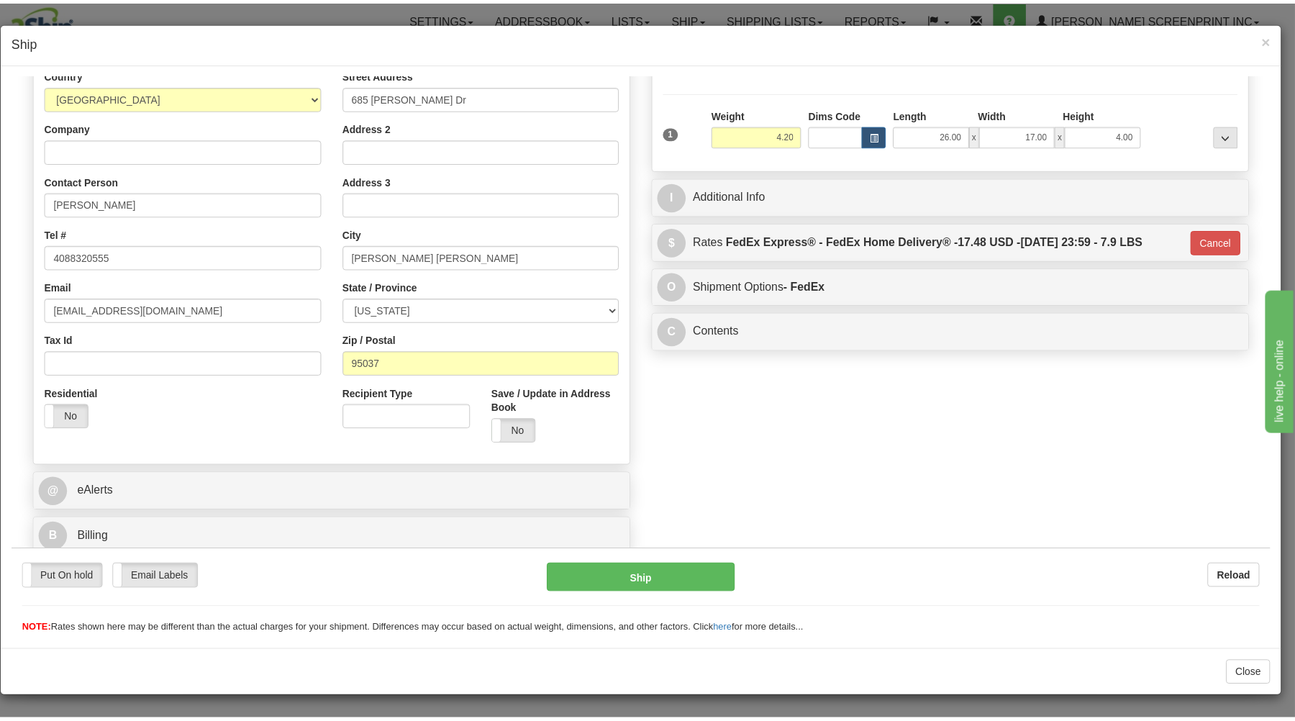
scroll to position [189, 0]
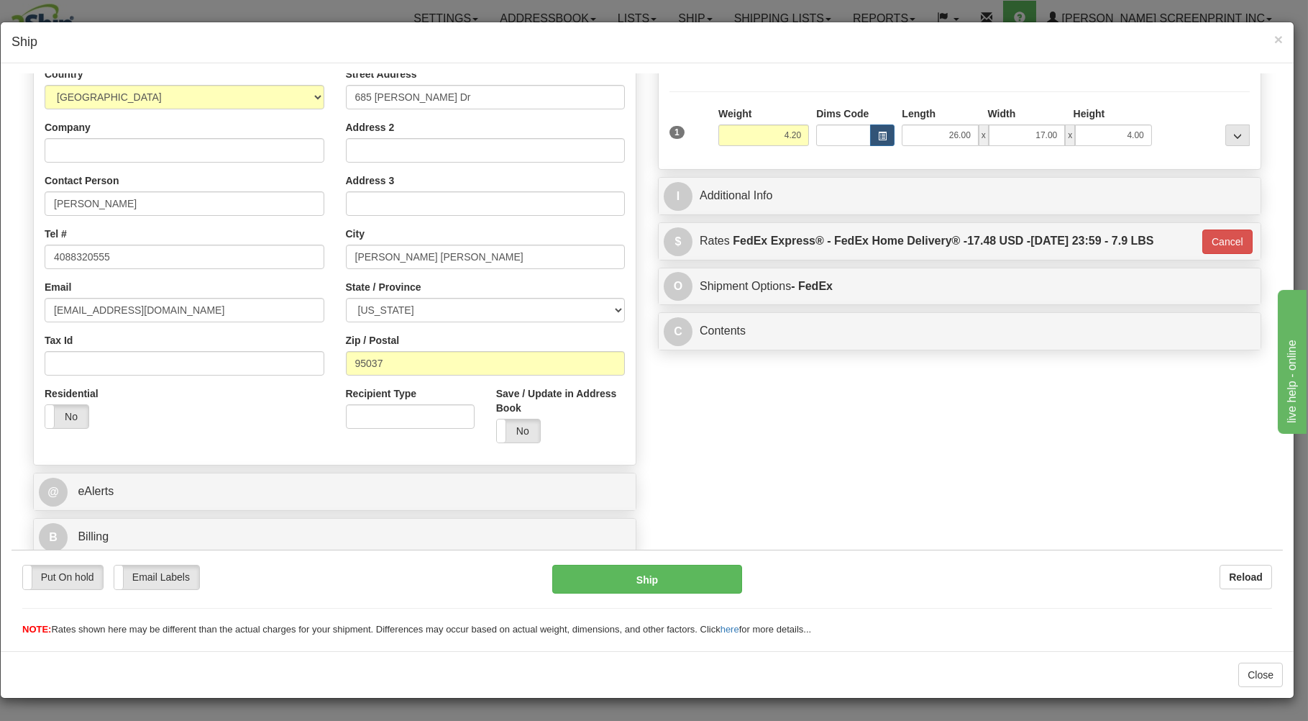
type input "4.25"
type input "90"
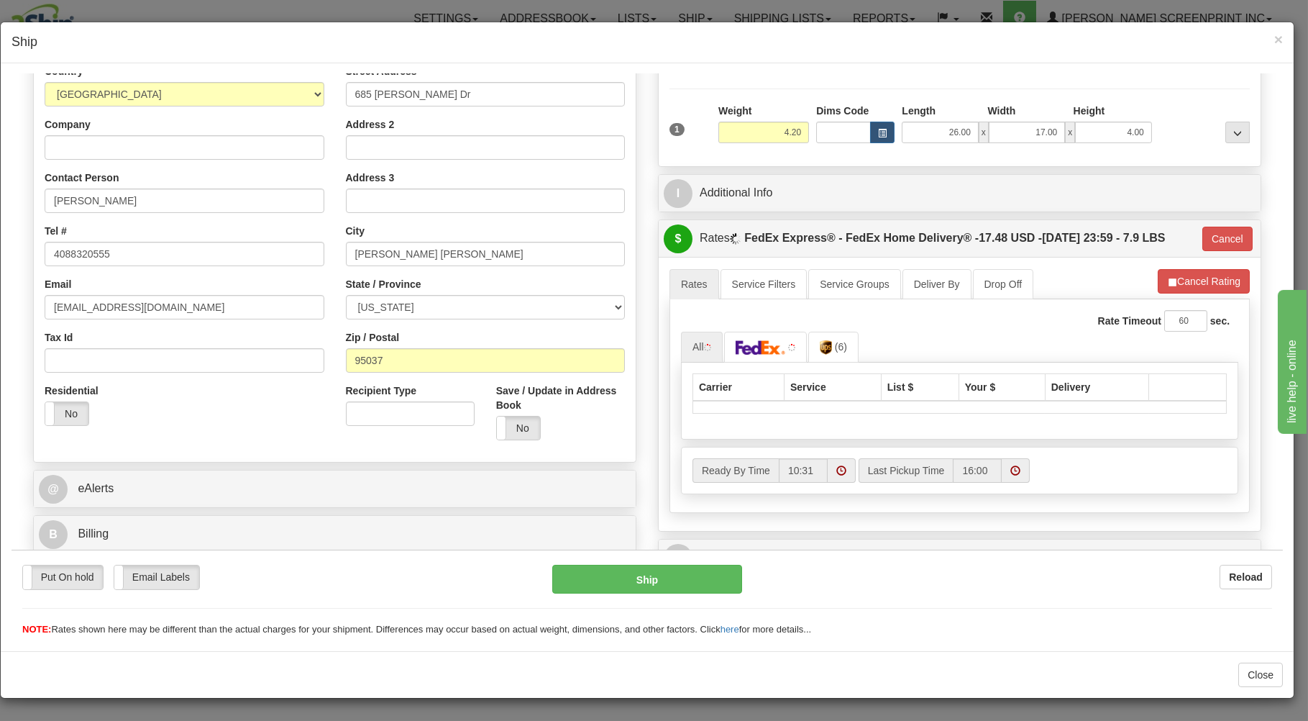
click at [689, 563] on div "Put On hold Put On hold Email Labels Email Labels Edit Reload Ship Reload" at bounding box center [648, 592] width 1272 height 87
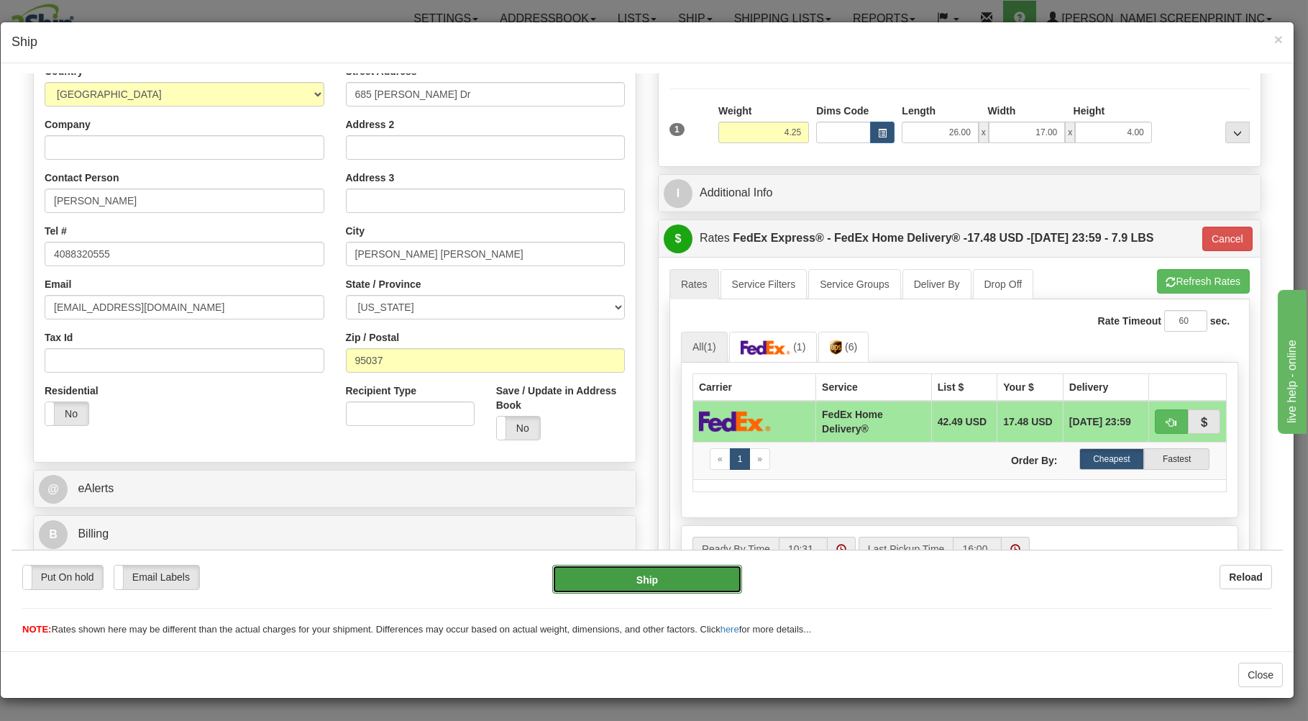
click at [690, 570] on button "Ship" at bounding box center [647, 578] width 191 height 29
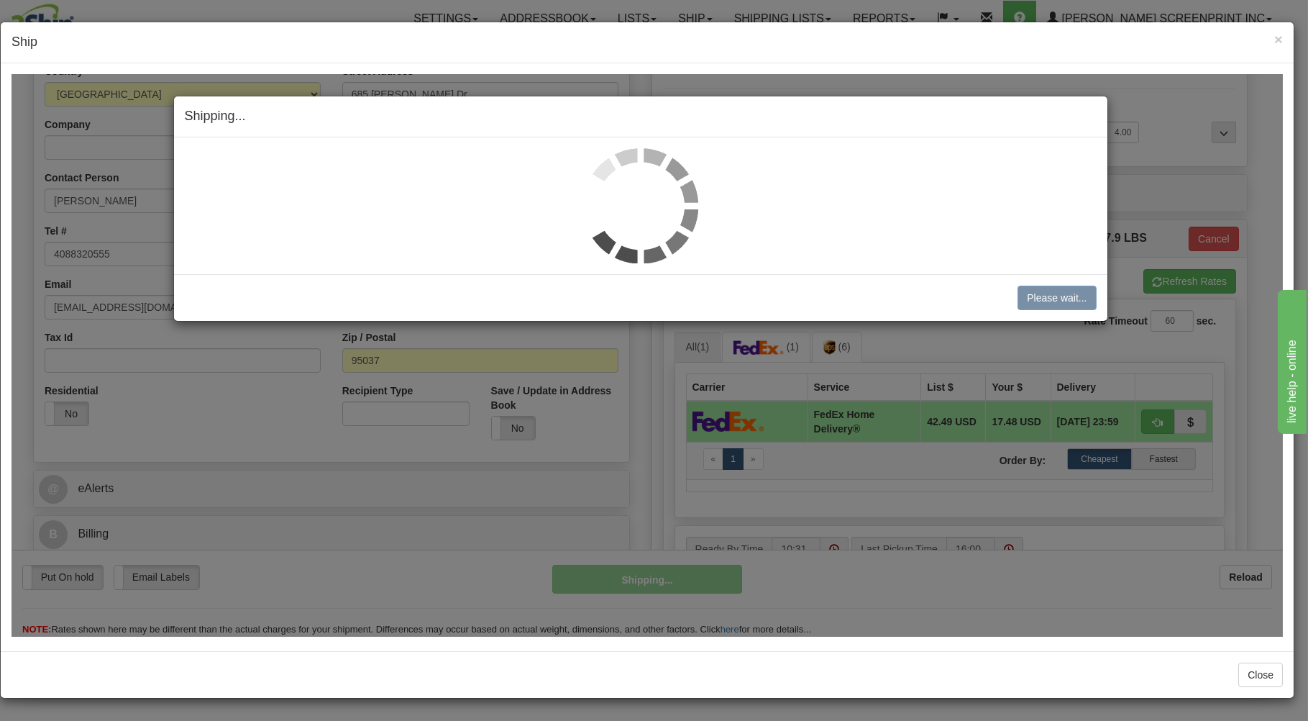
type input "4.20"
type input "90"
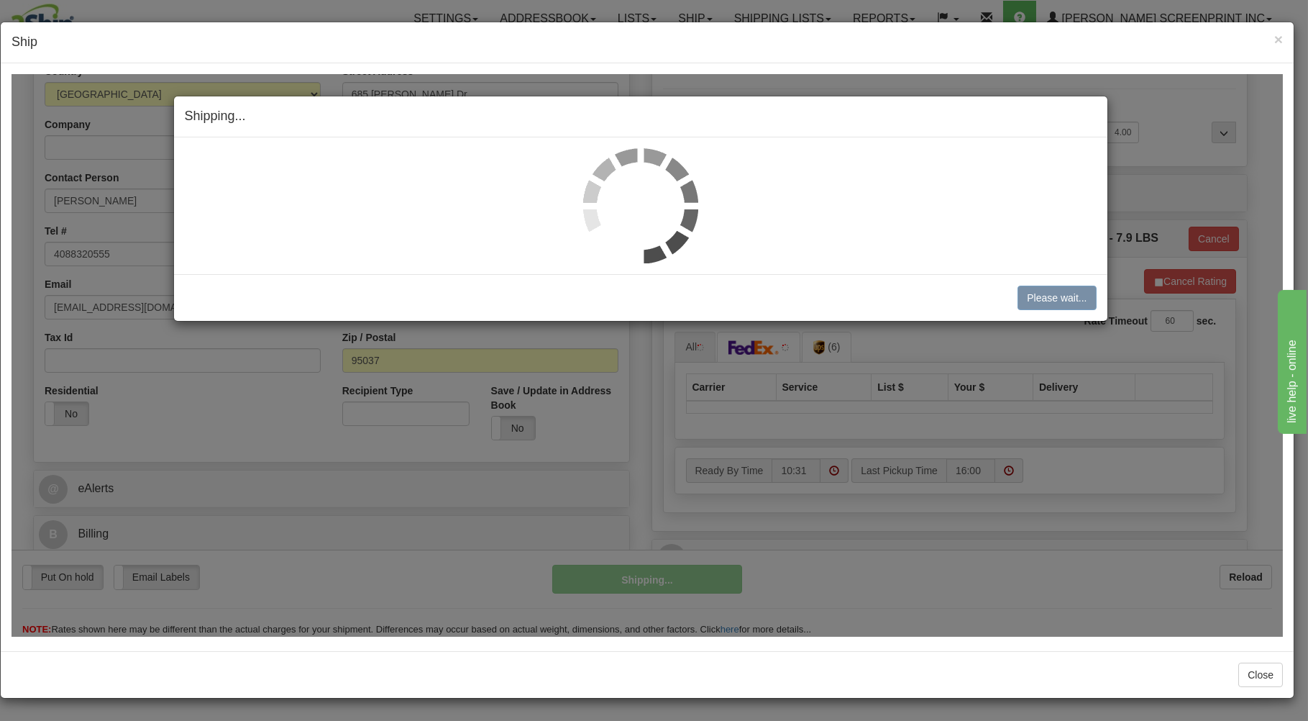
type input "4.20"
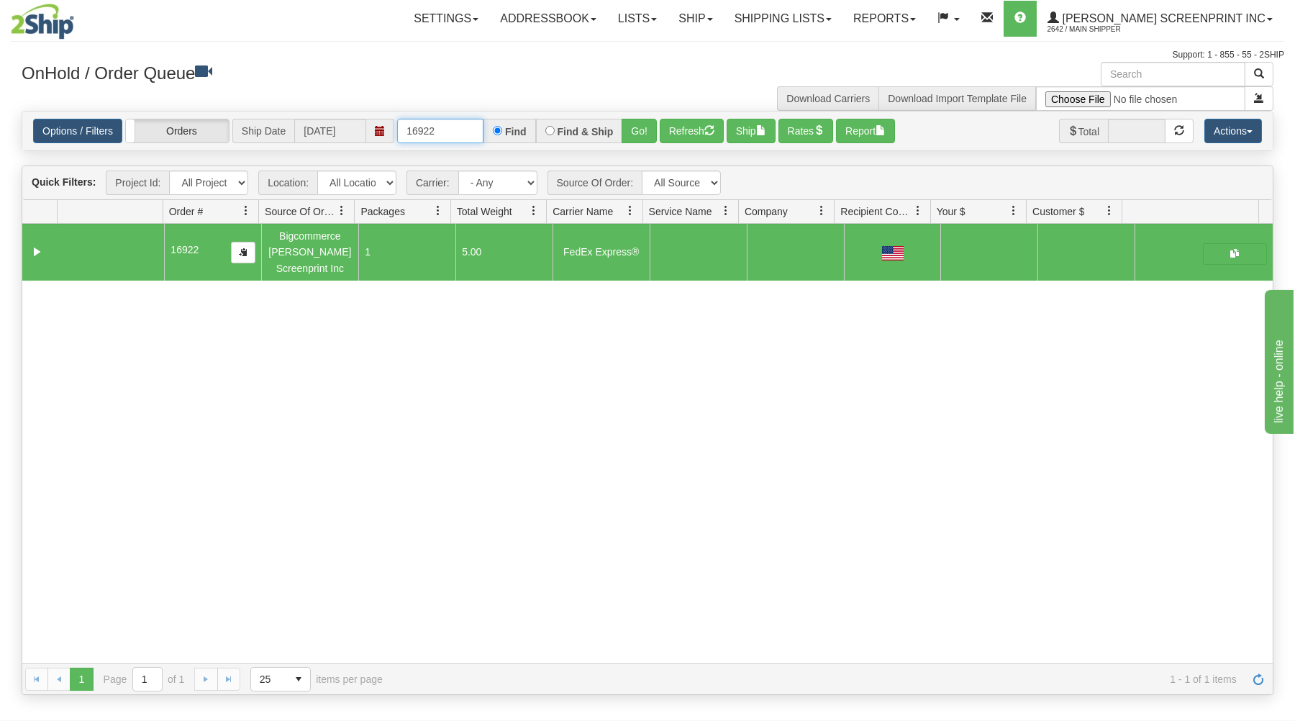
click at [470, 139] on input "16922" at bounding box center [440, 131] width 86 height 24
type input "1"
click at [470, 80] on h3 "OnHold / Order Queue" at bounding box center [329, 72] width 615 height 21
